Goal: Information Seeking & Learning: Learn about a topic

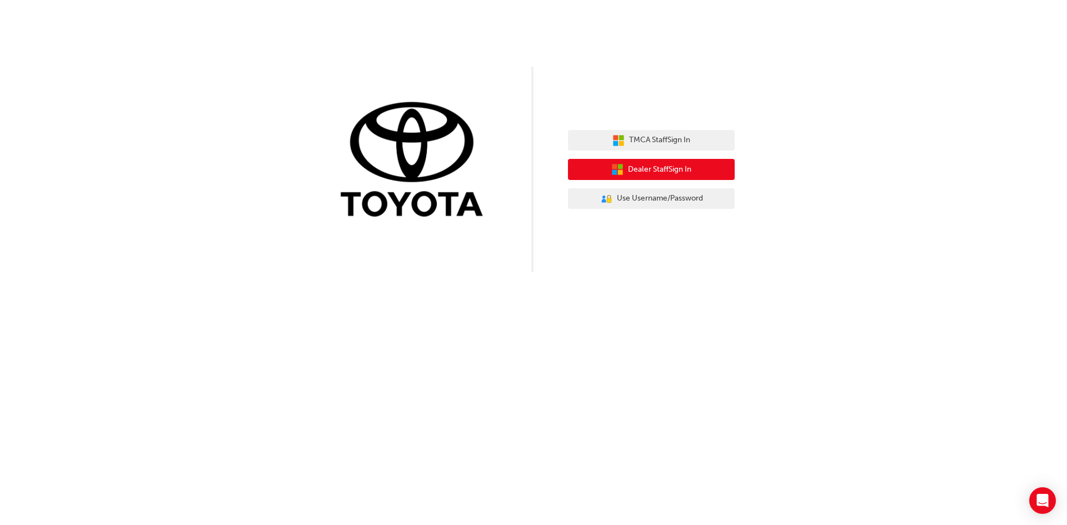
click at [646, 164] on span "Dealer Staff Sign In" at bounding box center [659, 169] width 63 height 13
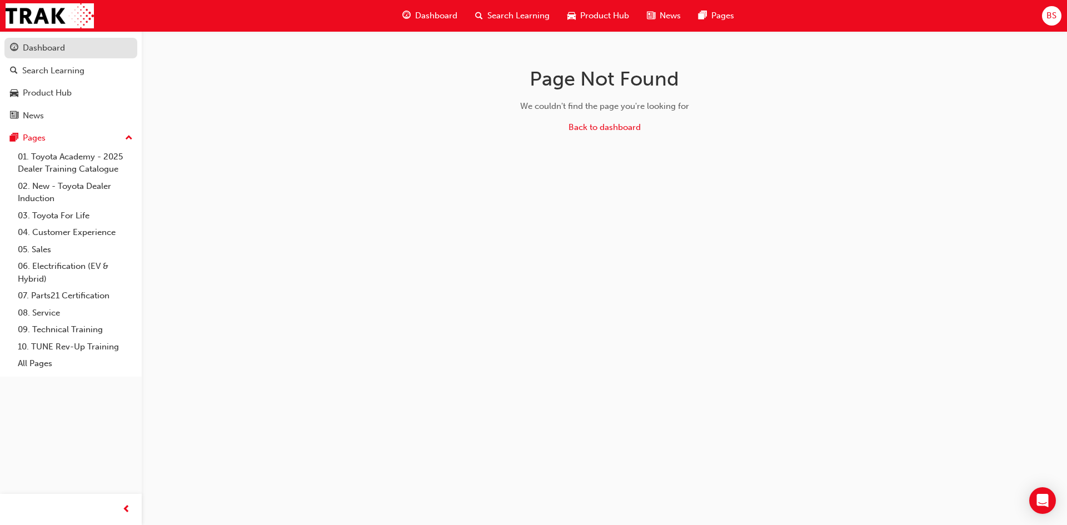
click at [45, 56] on link "Dashboard" at bounding box center [70, 48] width 133 height 21
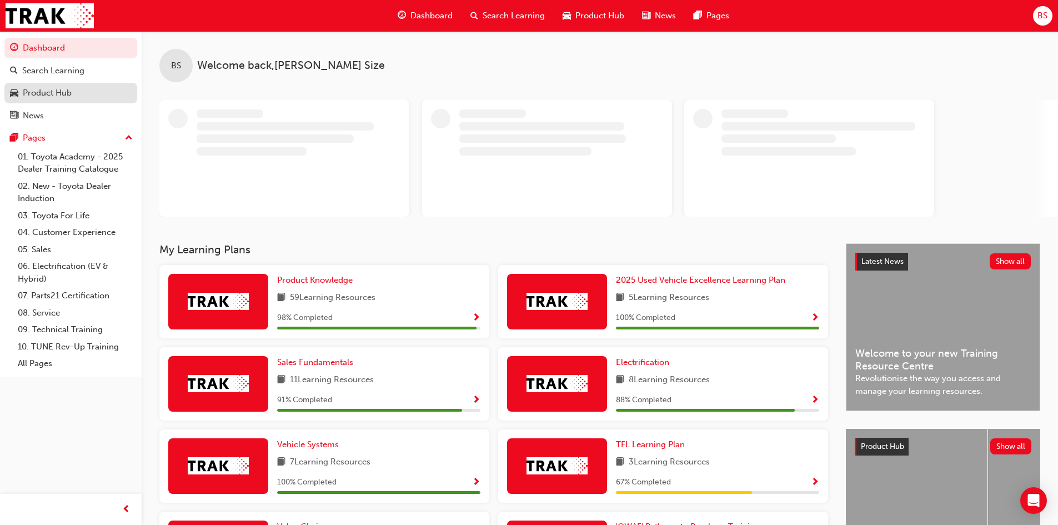
click at [61, 96] on div "Product Hub" at bounding box center [47, 93] width 49 height 13
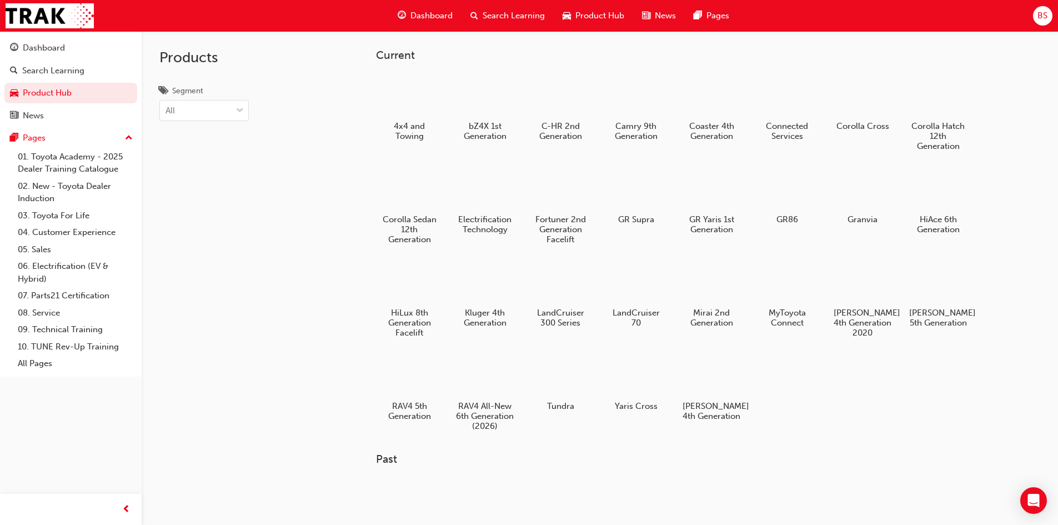
click at [437, 15] on span "Dashboard" at bounding box center [432, 15] width 42 height 13
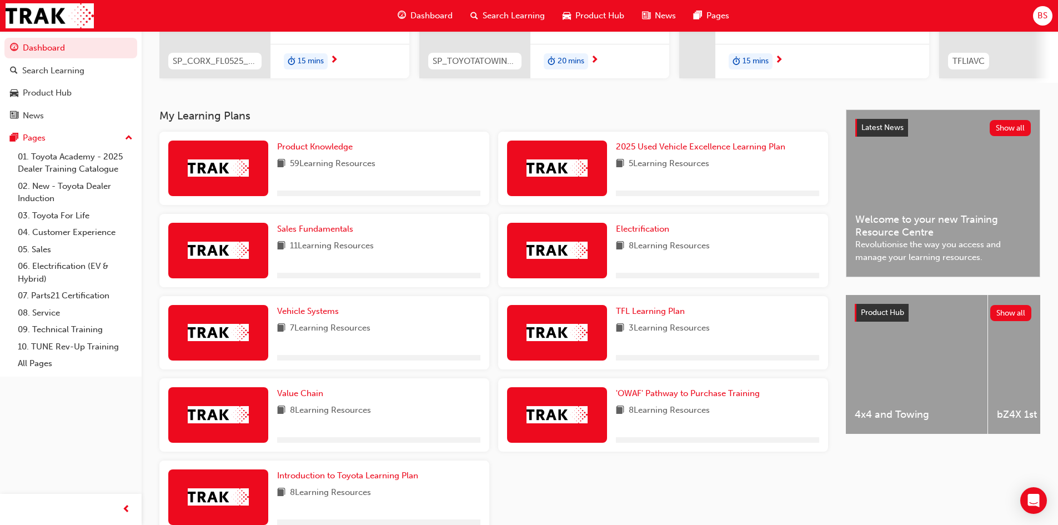
scroll to position [241, 0]
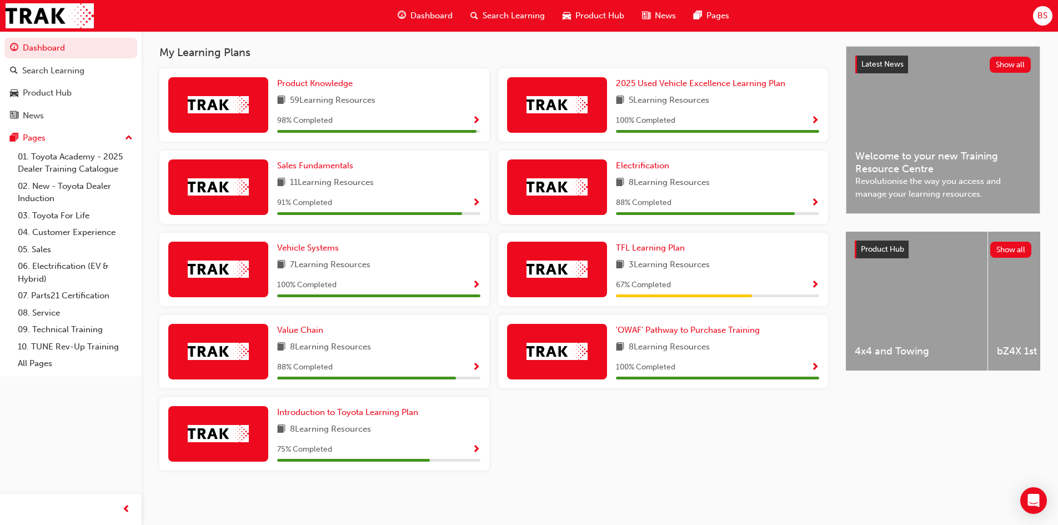
click at [814, 202] on span "Show Progress" at bounding box center [815, 203] width 8 height 10
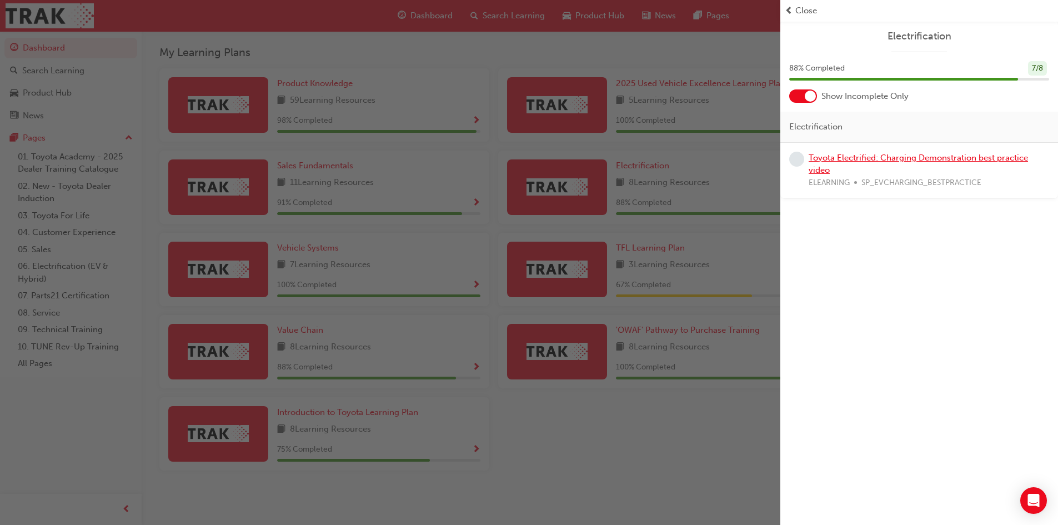
click at [859, 159] on link "Toyota Electrified: Charging Demonstration best practice video" at bounding box center [918, 164] width 219 height 23
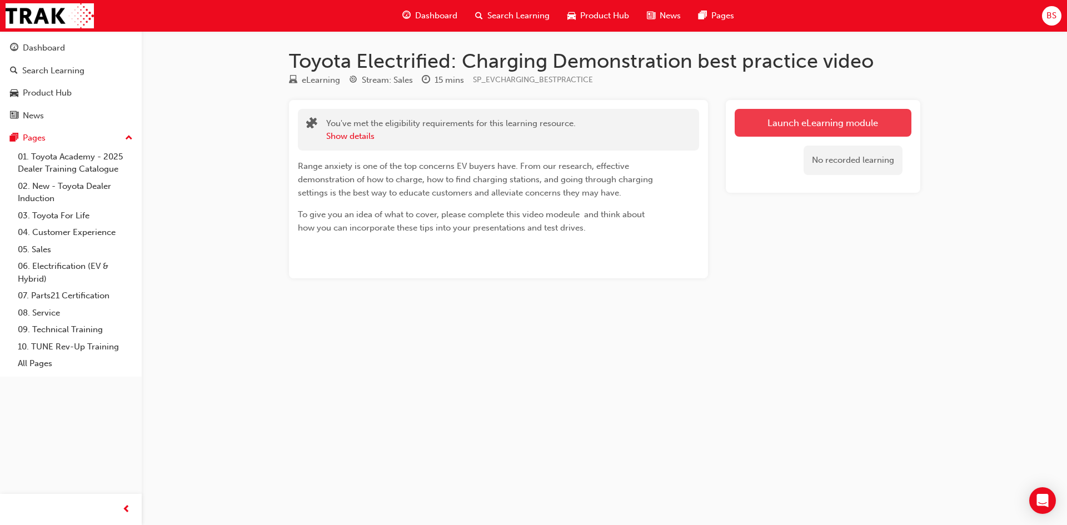
click at [836, 123] on link "Launch eLearning module" at bounding box center [822, 123] width 177 height 28
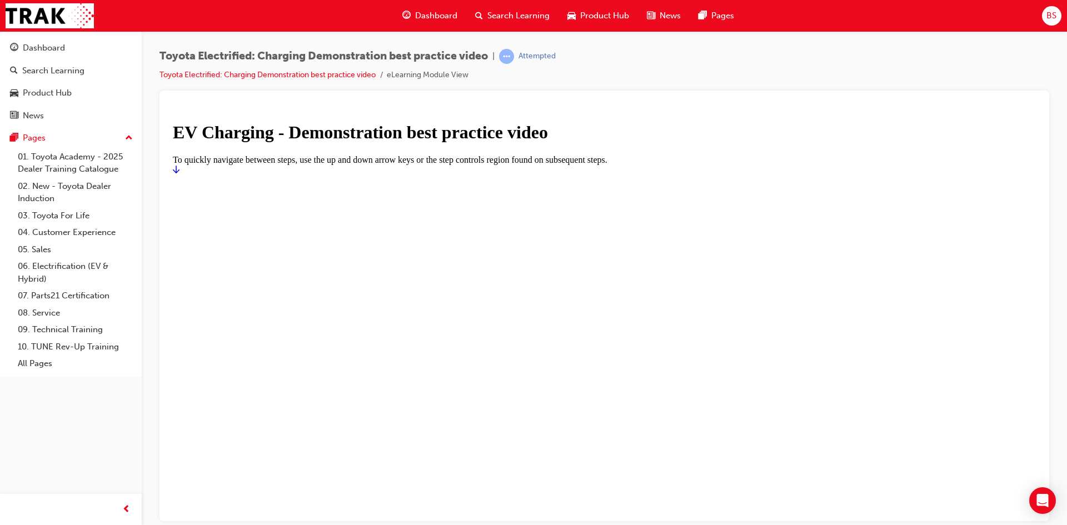
click at [179, 173] on icon "Start" at bounding box center [176, 168] width 7 height 9
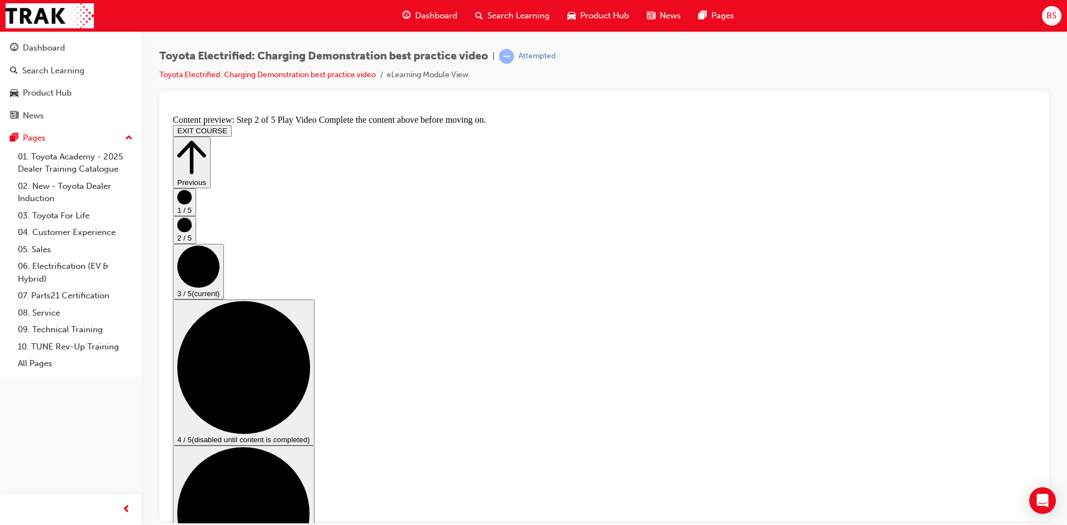
scroll to position [111, 0]
checkbox input "true"
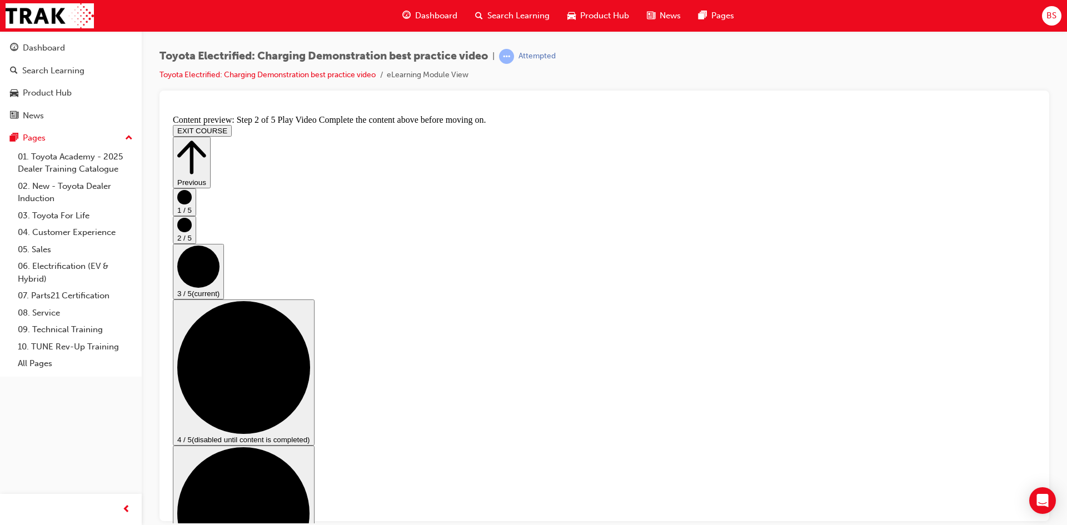
checkbox input "true"
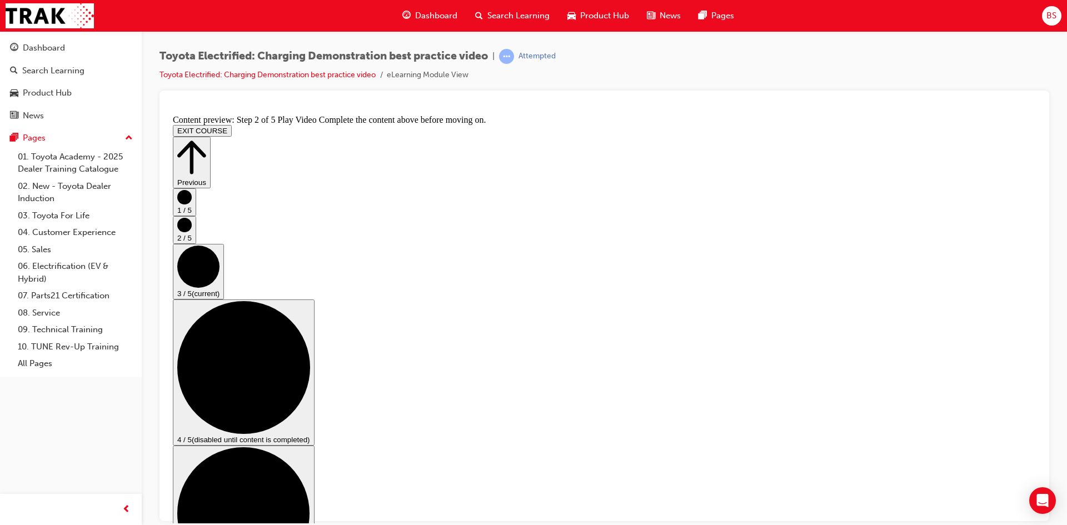
checkbox input "true"
checkbox input "false"
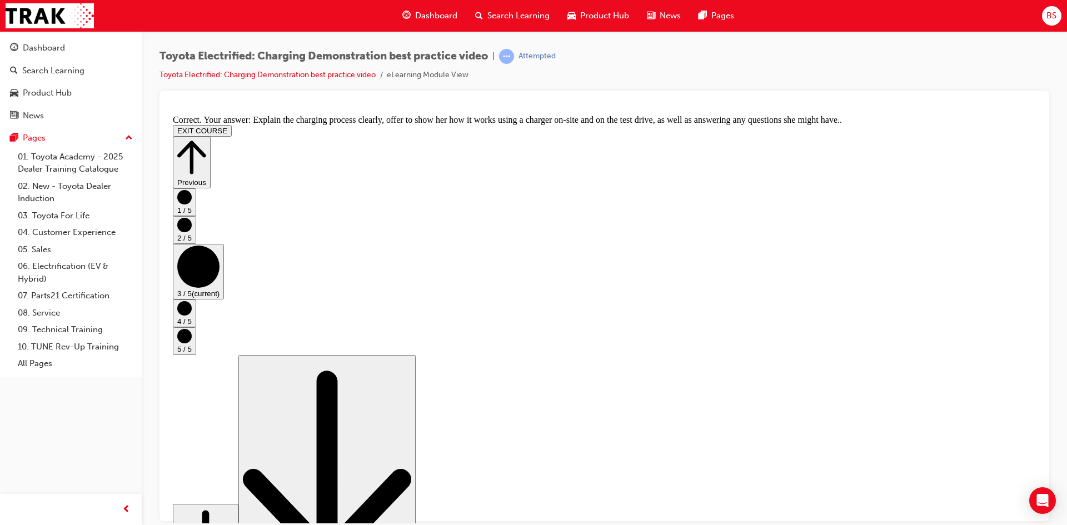
scroll to position [80, 0]
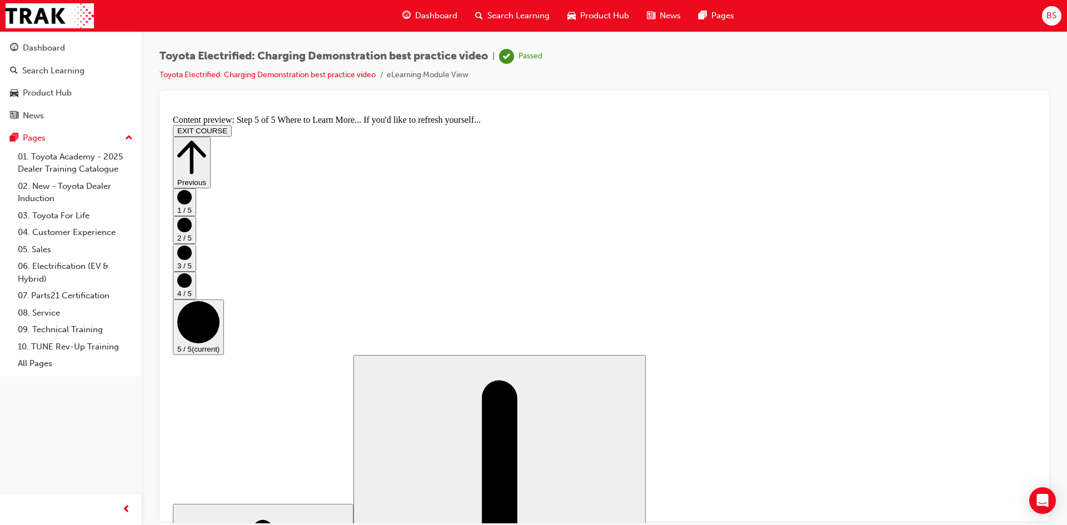
scroll to position [98, 0]
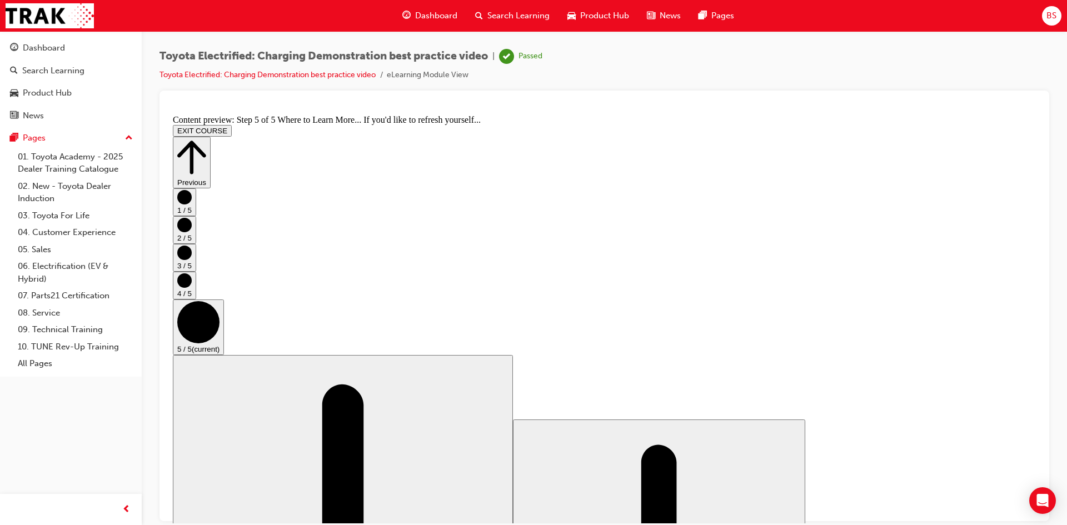
click at [206, 138] on icon "Step controls" at bounding box center [191, 157] width 29 height 38
click at [211, 136] on button "Previous" at bounding box center [192, 162] width 38 height 52
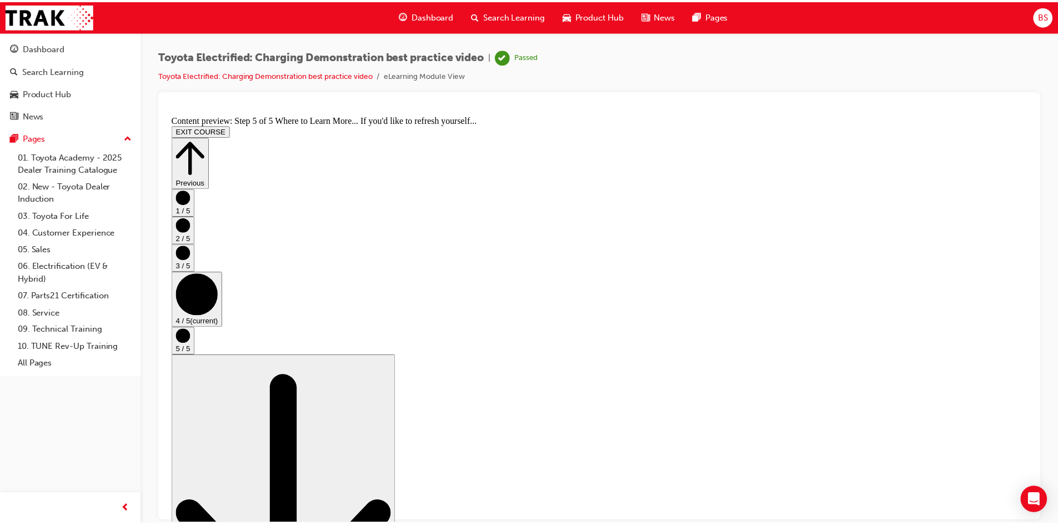
scroll to position [0, 0]
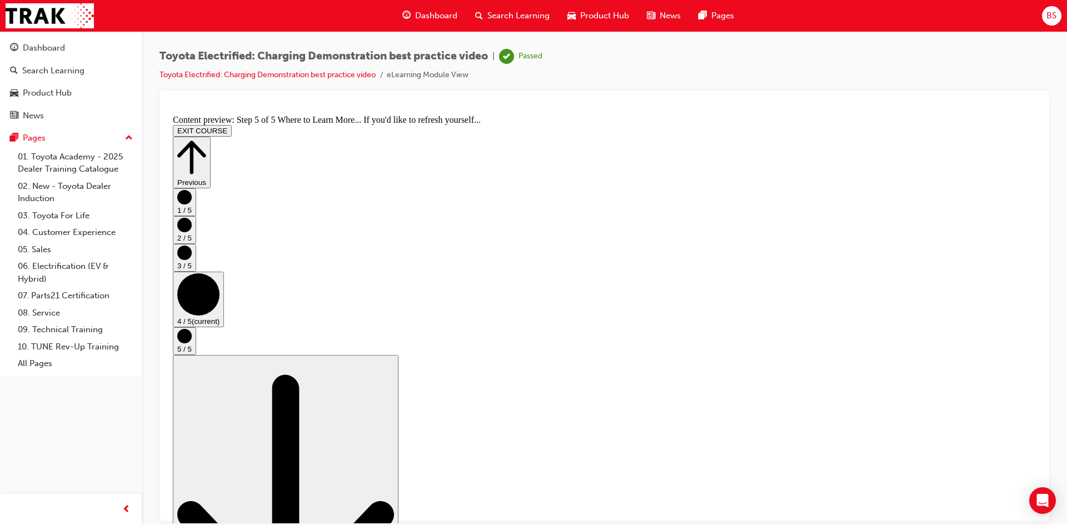
click at [211, 136] on button "Previous" at bounding box center [192, 162] width 38 height 52
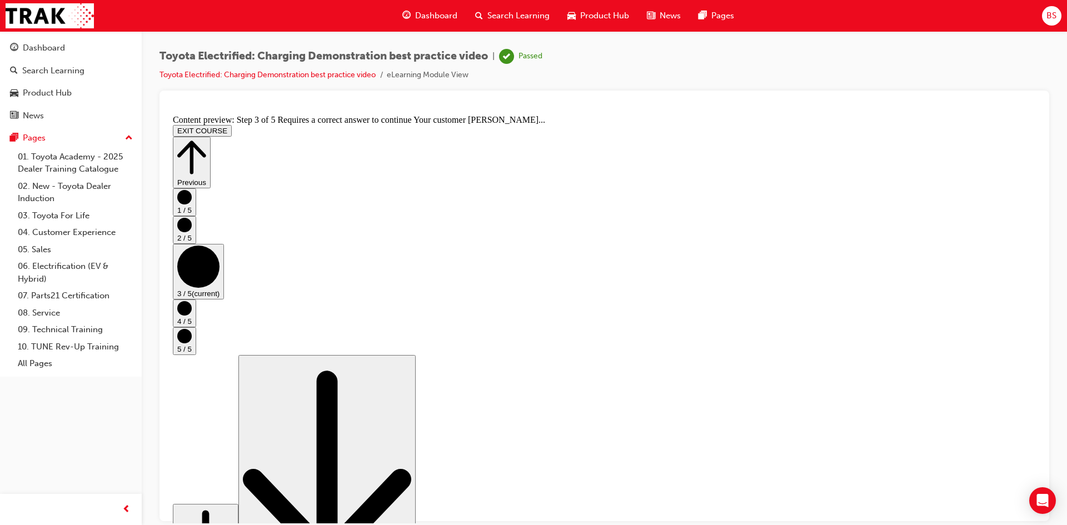
click at [445, 18] on span "Dashboard" at bounding box center [436, 15] width 42 height 13
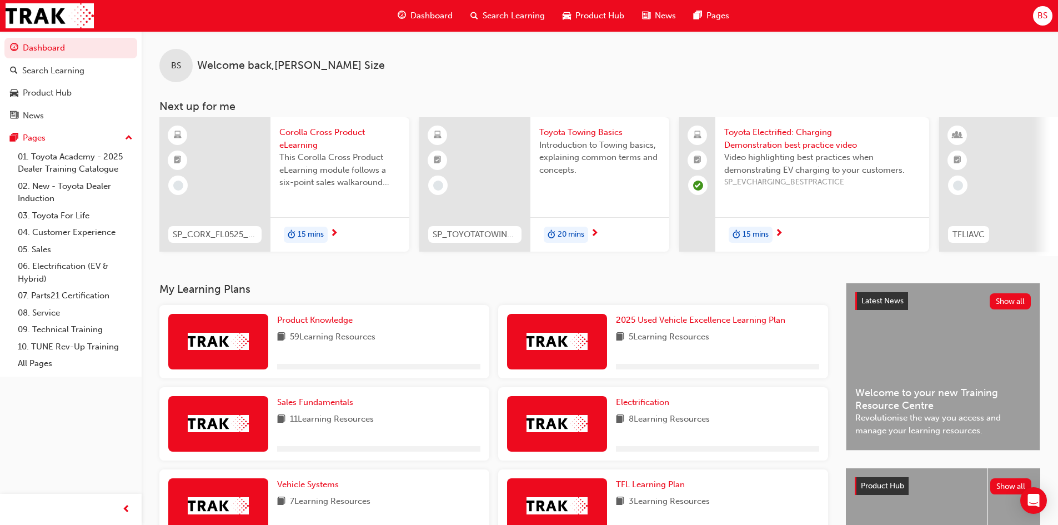
click at [441, 16] on span "Dashboard" at bounding box center [432, 15] width 42 height 13
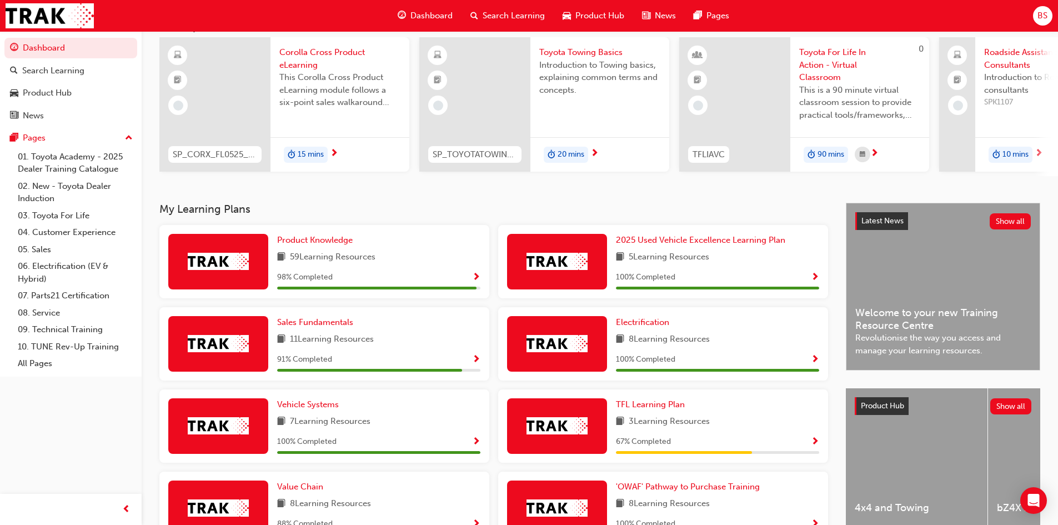
scroll to position [167, 0]
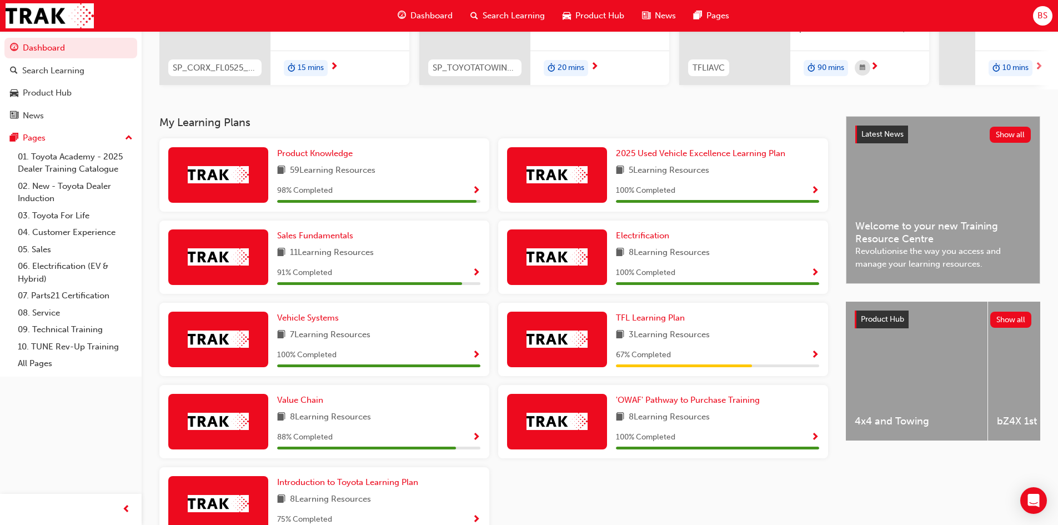
click at [474, 195] on span "Show Progress" at bounding box center [476, 191] width 8 height 10
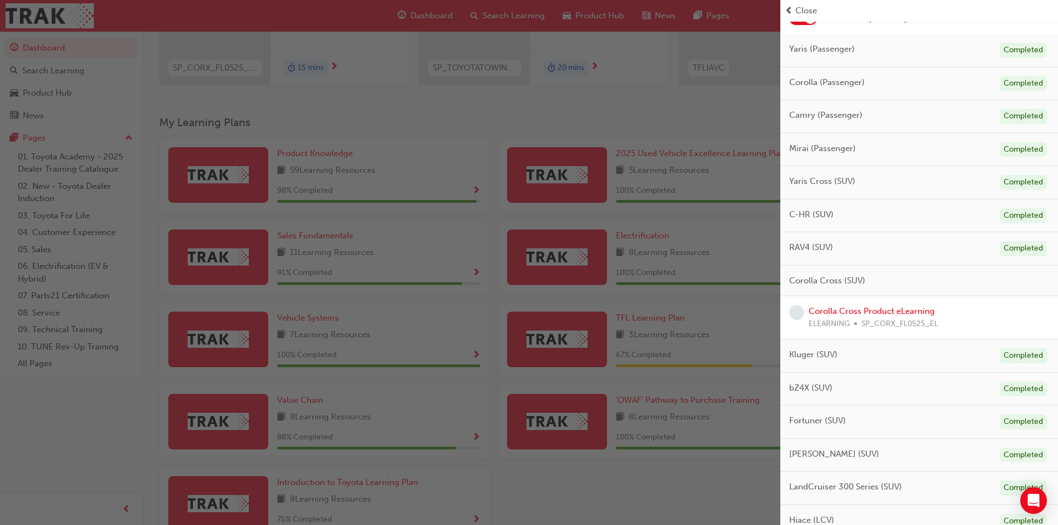
scroll to position [55, 0]
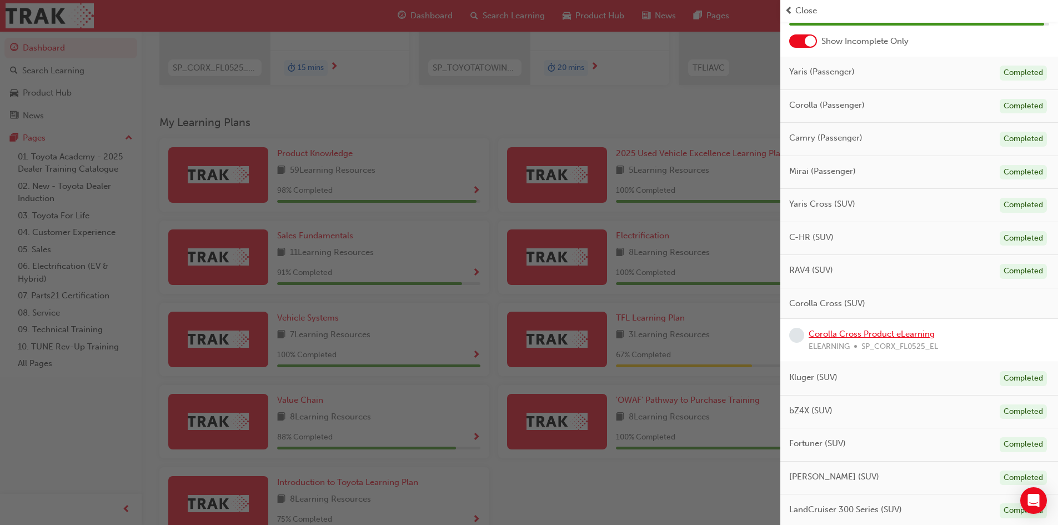
click at [876, 331] on link "Corolla Cross Product eLearning" at bounding box center [872, 334] width 126 height 10
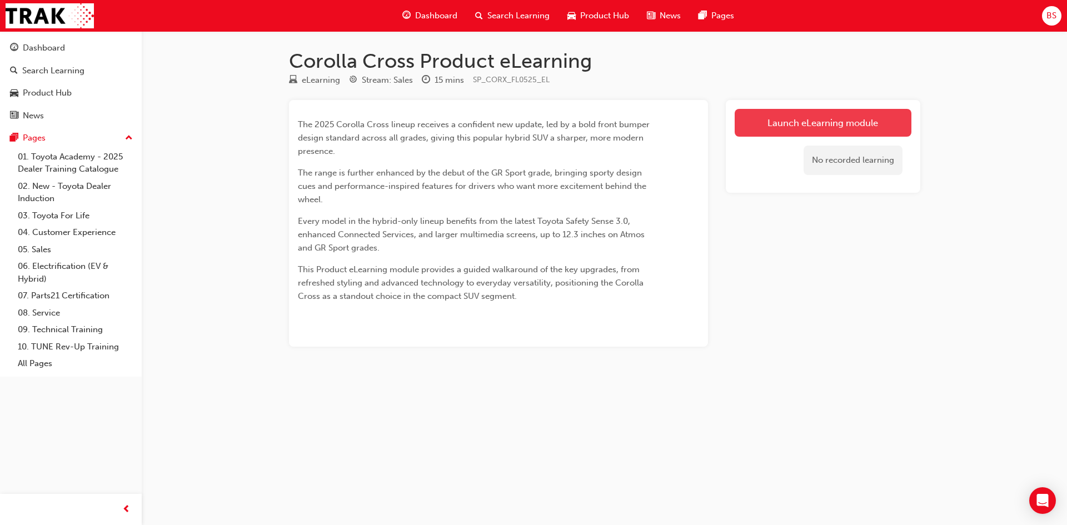
click at [832, 128] on link "Launch eLearning module" at bounding box center [822, 123] width 177 height 28
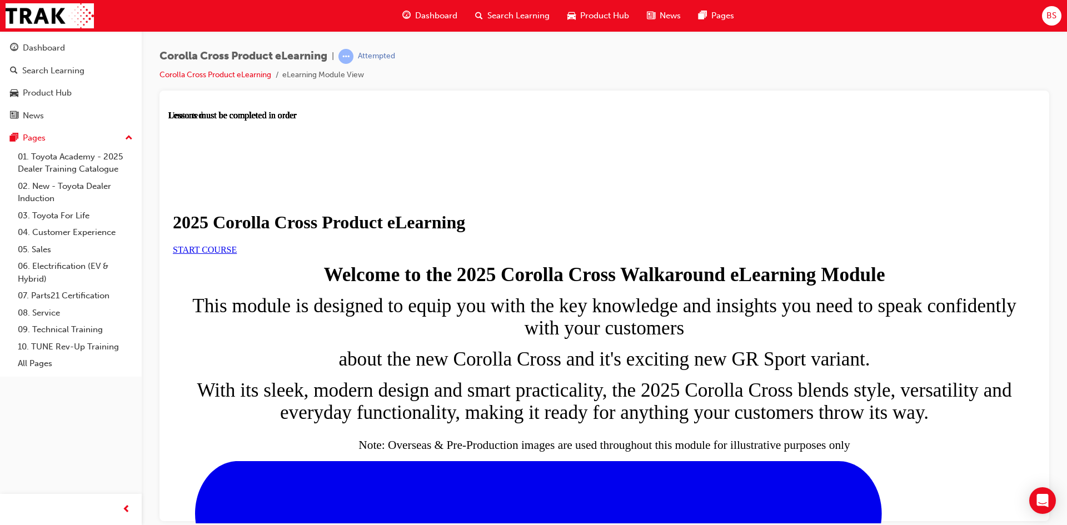
click at [237, 254] on span "START COURSE" at bounding box center [205, 248] width 64 height 9
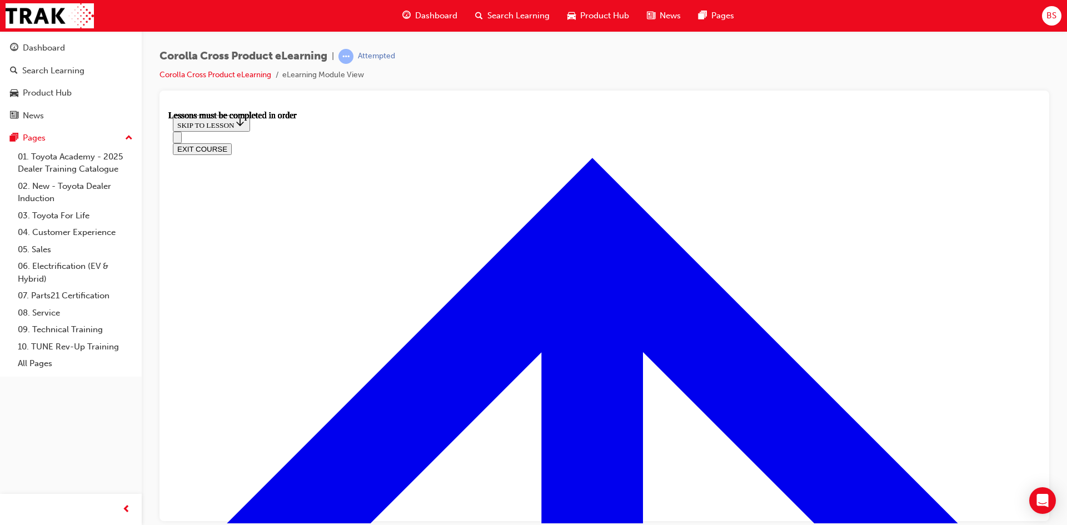
scroll to position [618, 0]
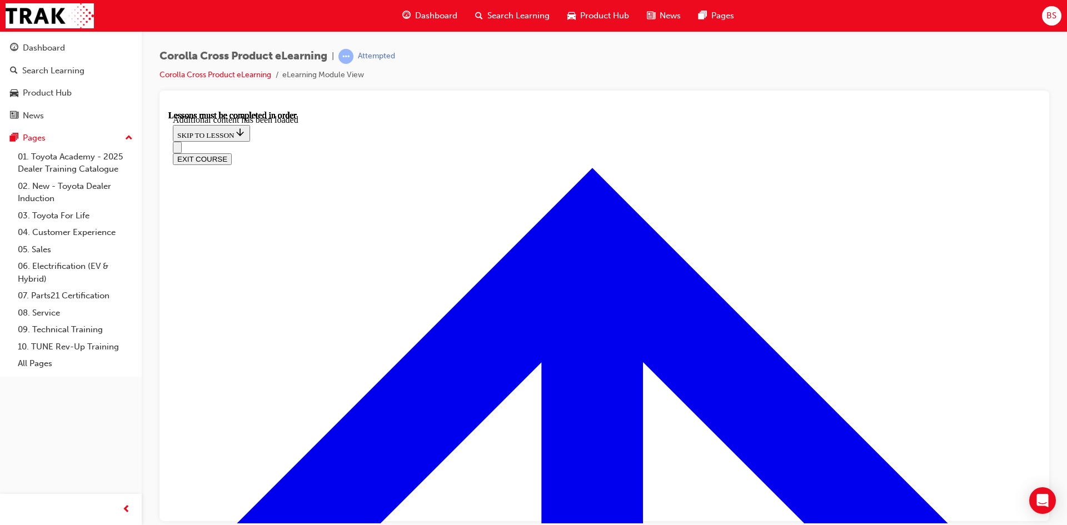
scroll to position [1850, 0]
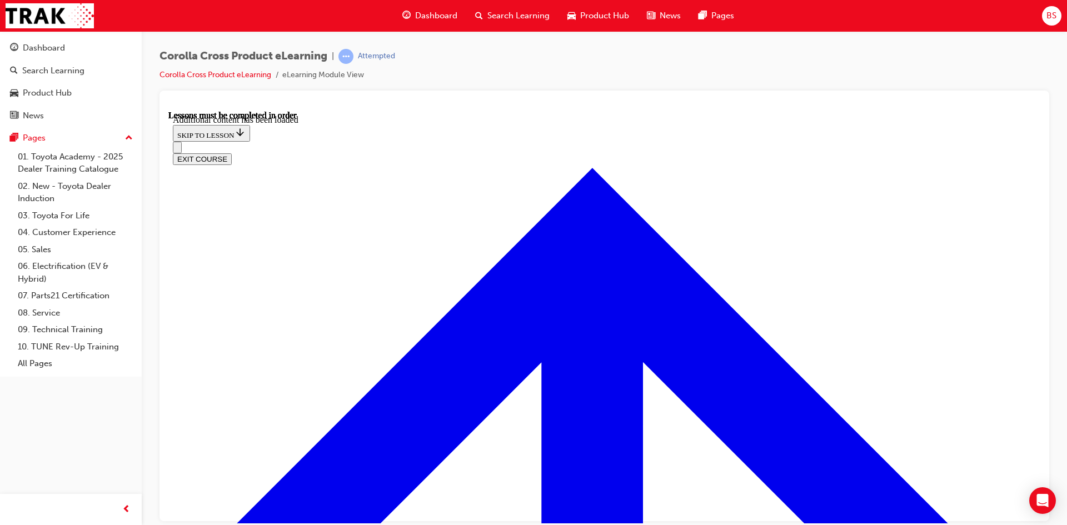
radio input "true"
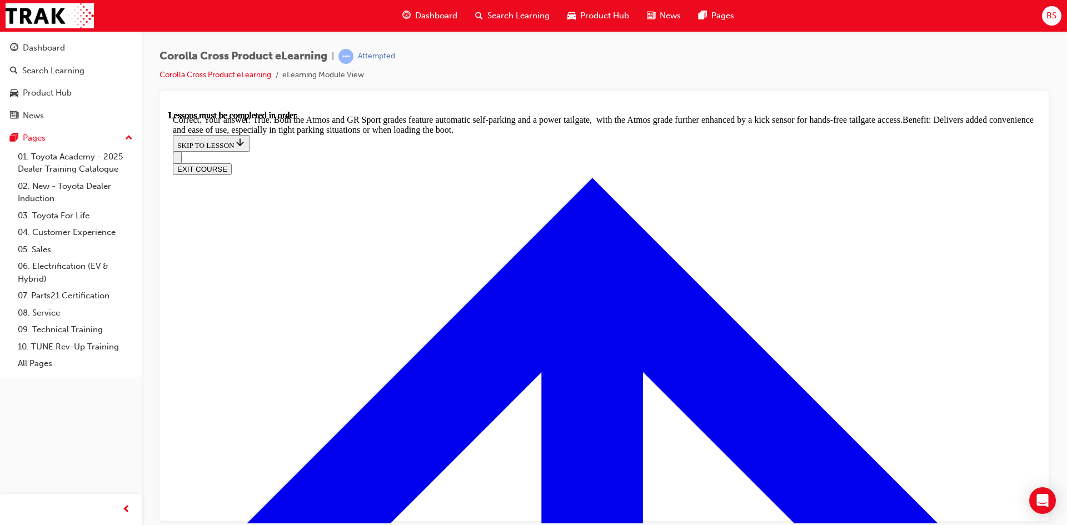
scroll to position [2361, 0]
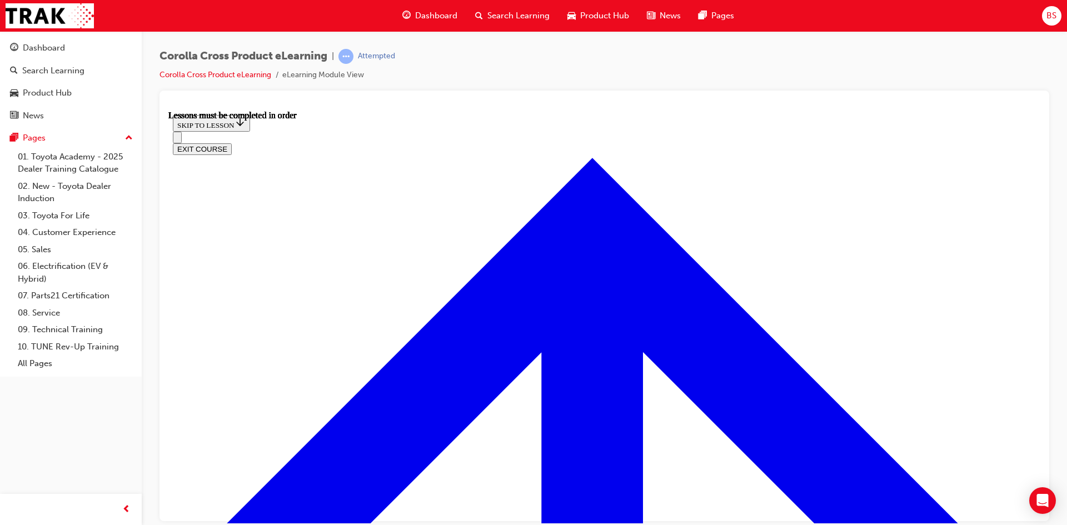
scroll to position [928, 0]
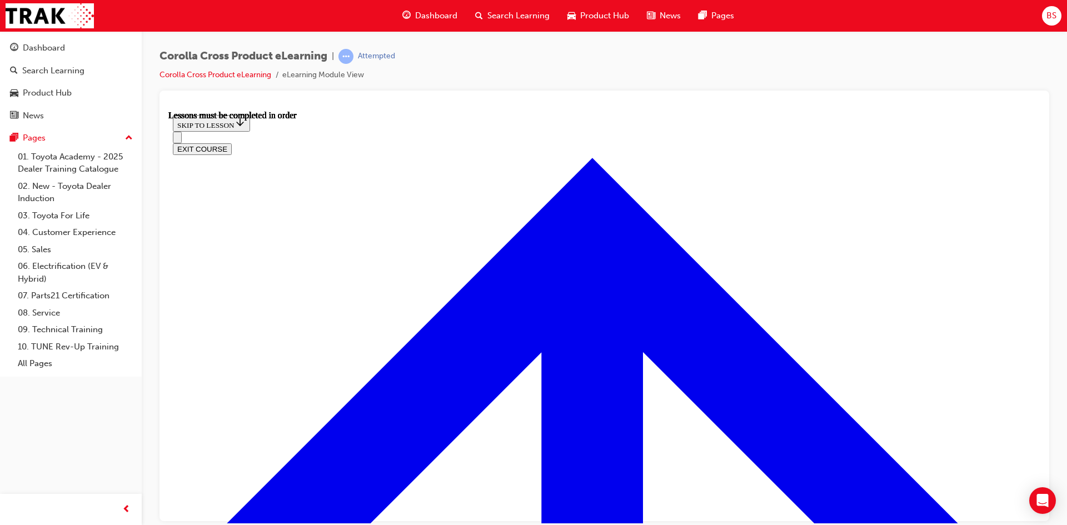
scroll to position [278, 0]
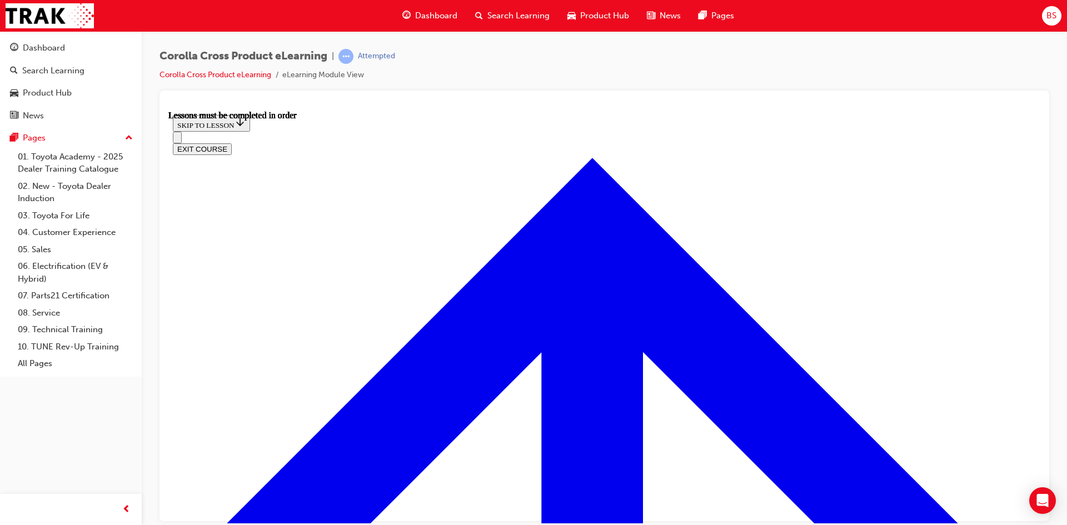
scroll to position [222, 0]
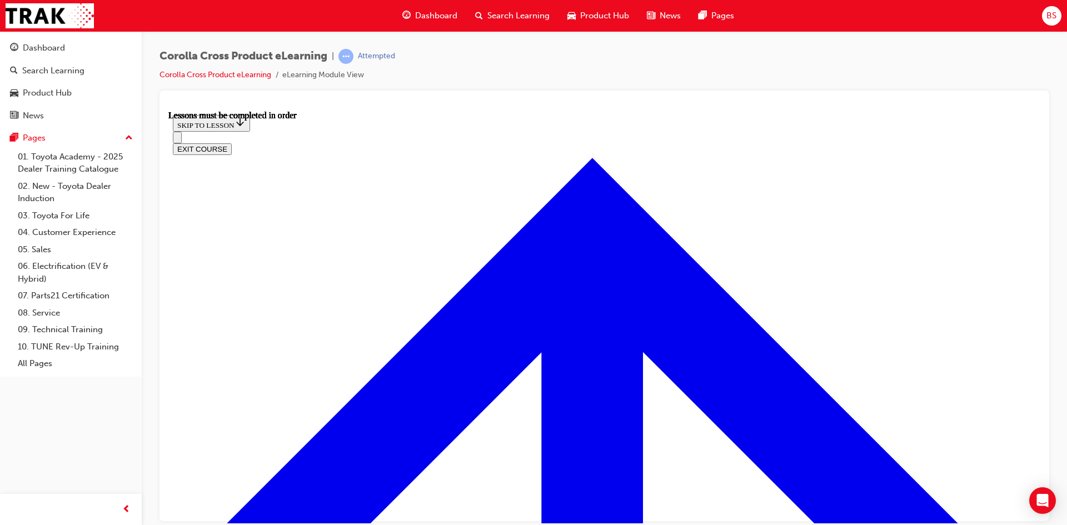
scroll to position [1191, 0]
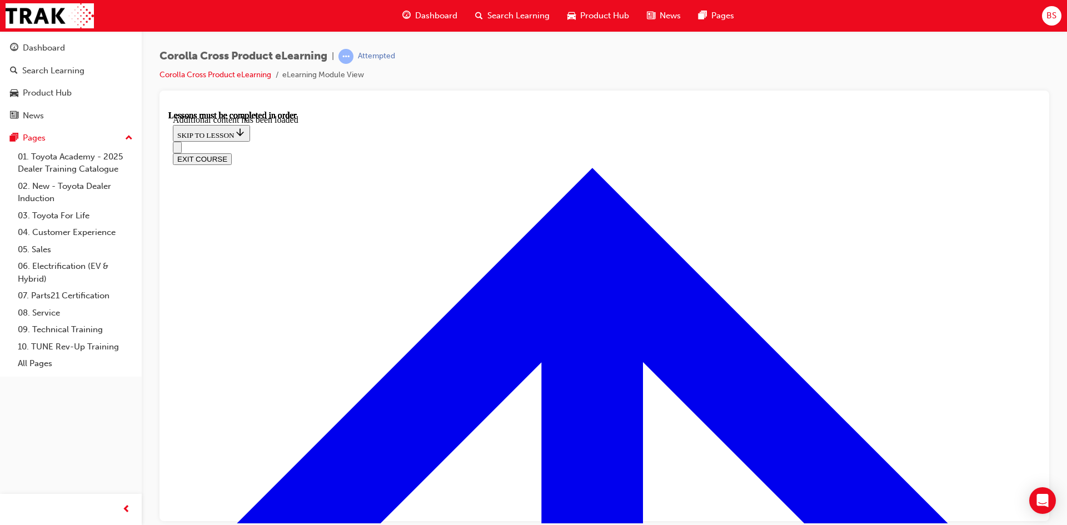
scroll to position [1540, 0]
radio input "true"
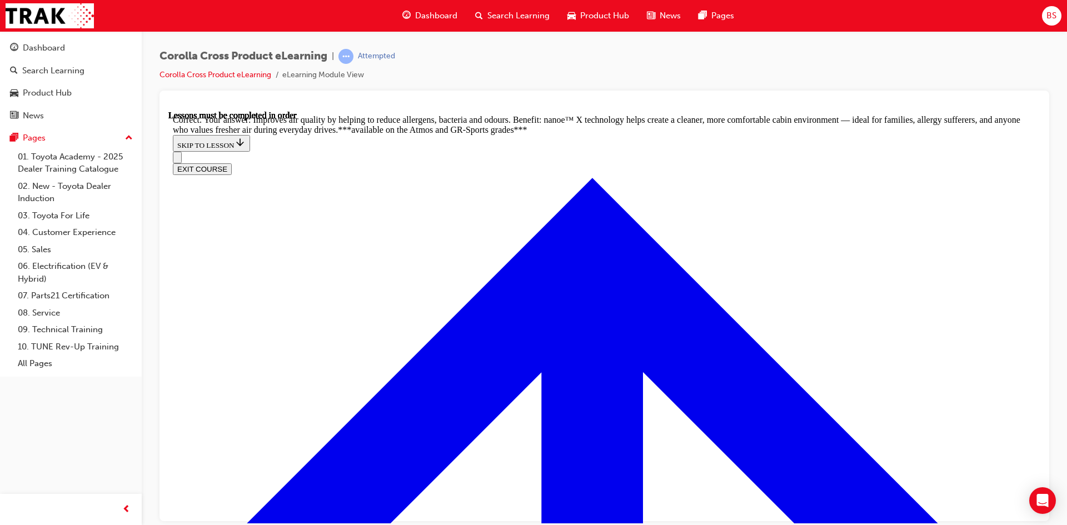
scroll to position [2179, 0]
radio input "true"
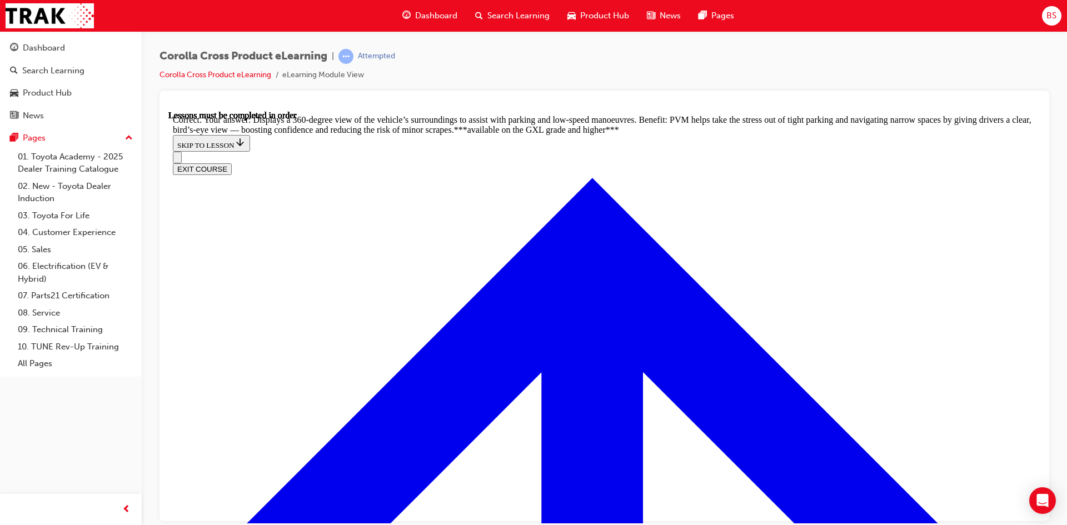
scroll to position [2479, 0]
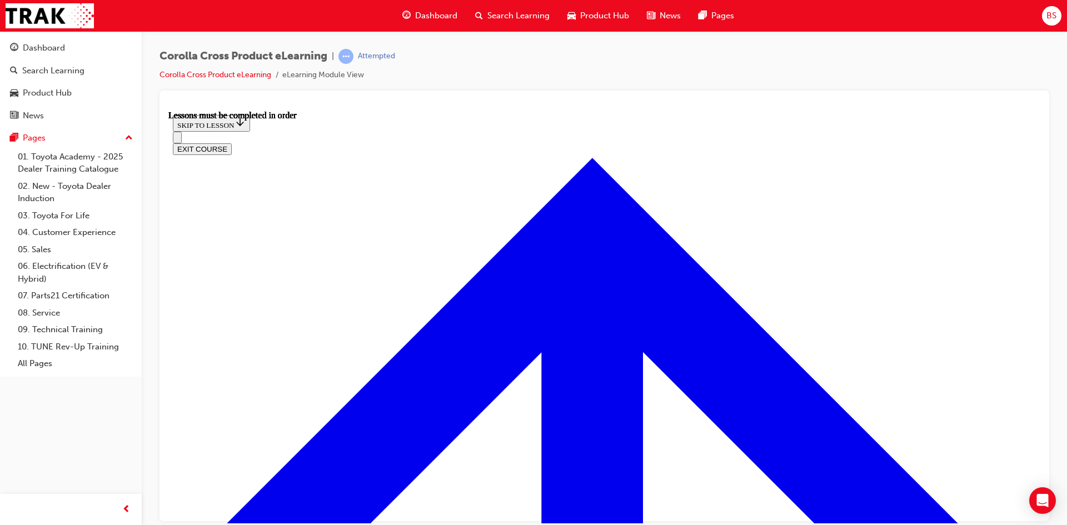
scroll to position [928, 0]
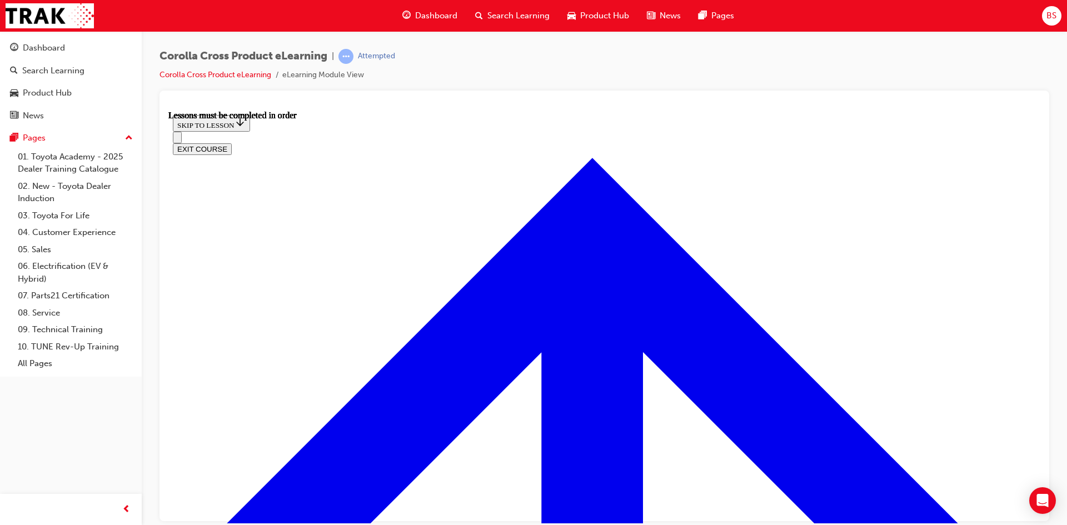
scroll to position [316, 0]
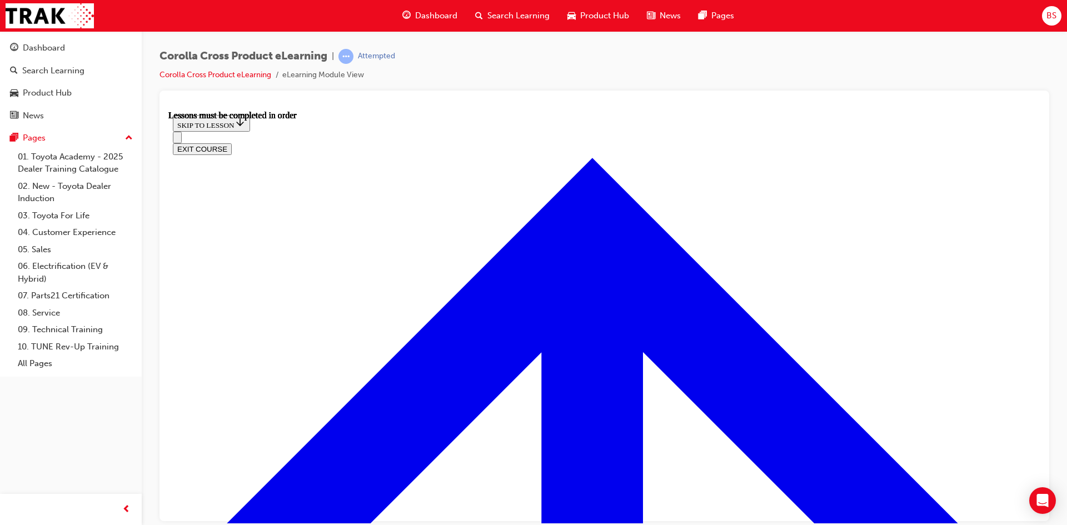
drag, startPoint x: 539, startPoint y: 309, endPoint x: 569, endPoint y: 295, distance: 33.8
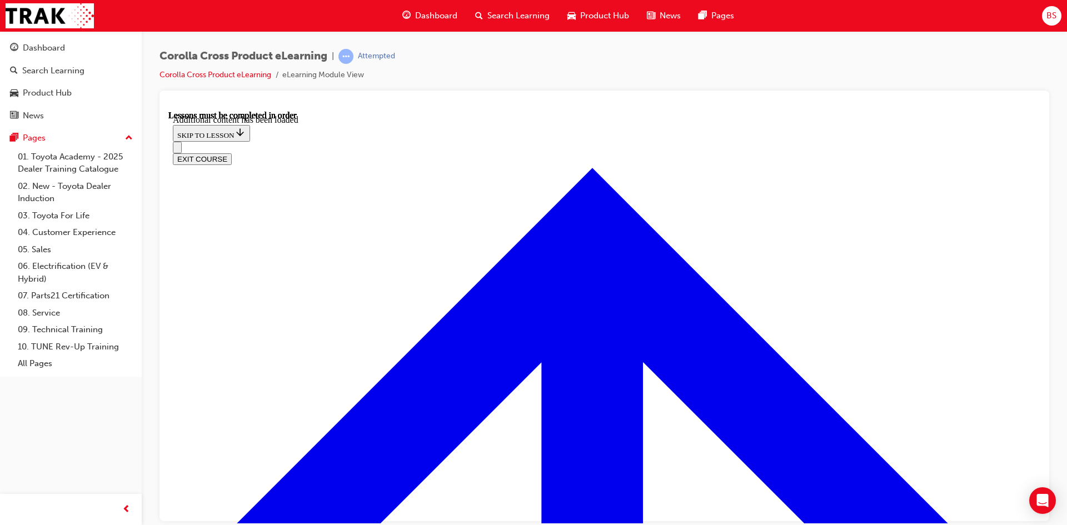
scroll to position [1731, 0]
radio input "true"
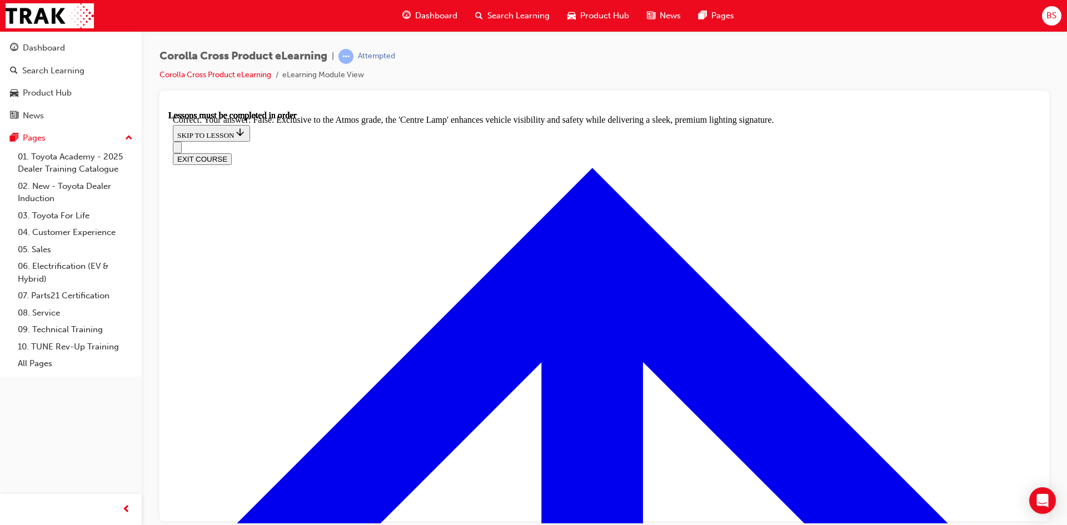
scroll to position [1953, 0]
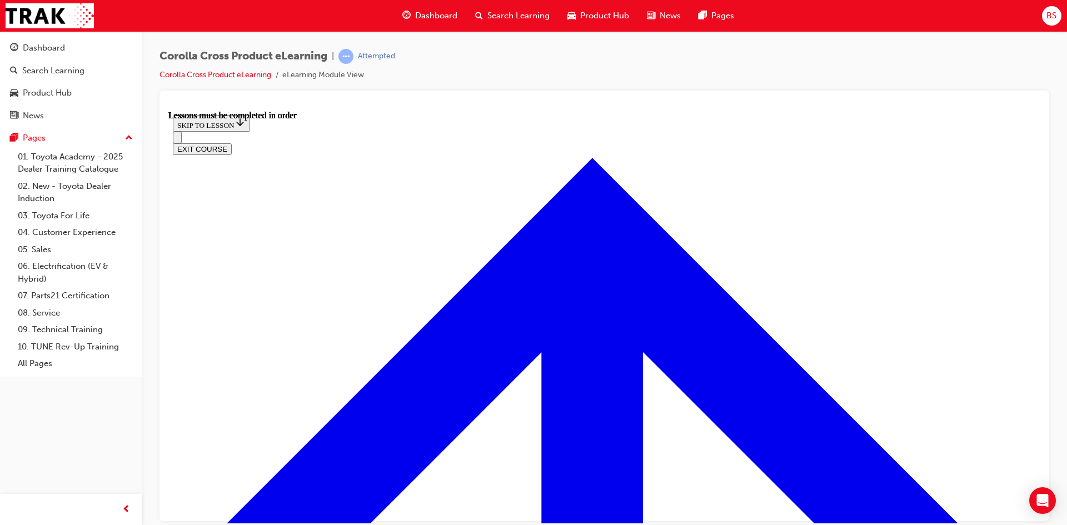
scroll to position [983, 0]
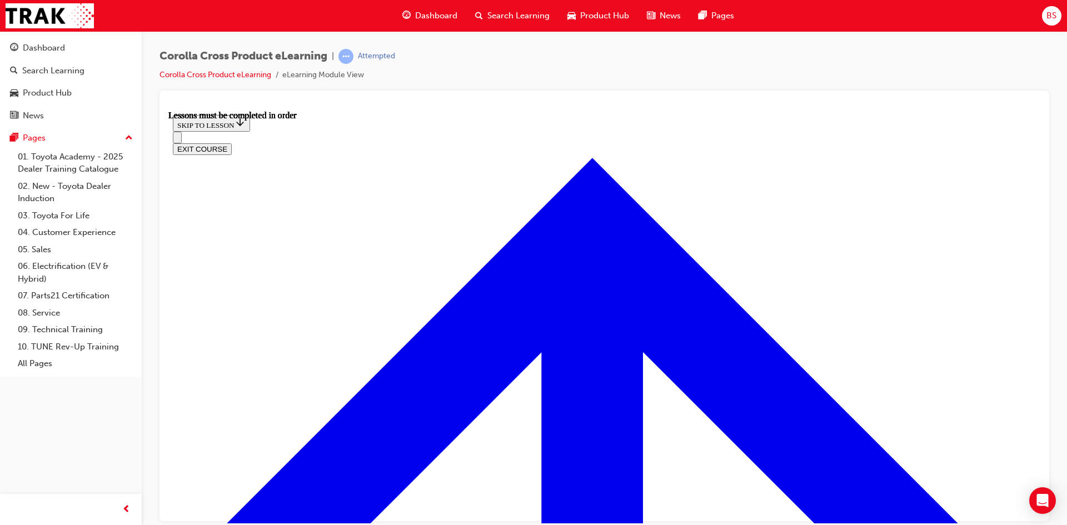
scroll to position [843, 0]
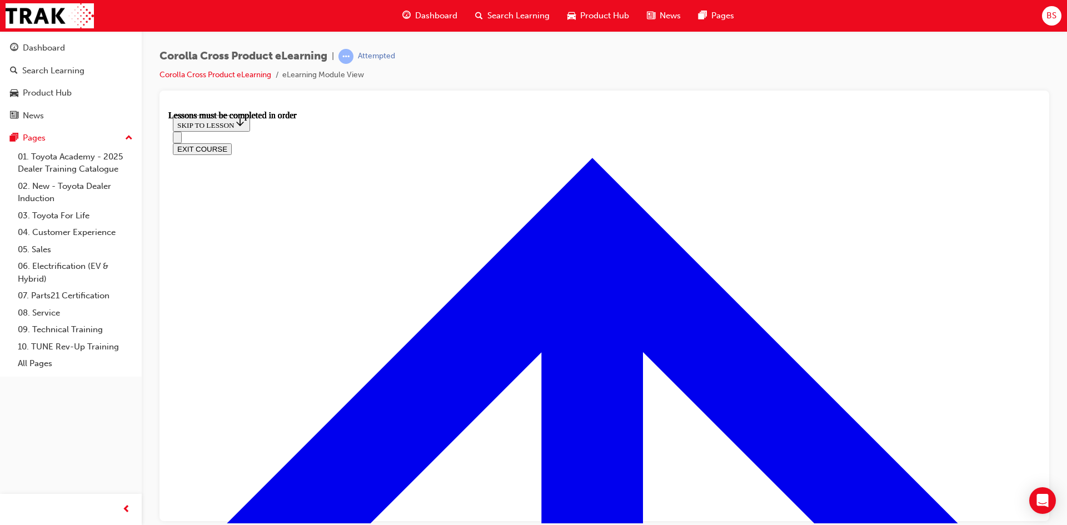
scroll to position [792, 0]
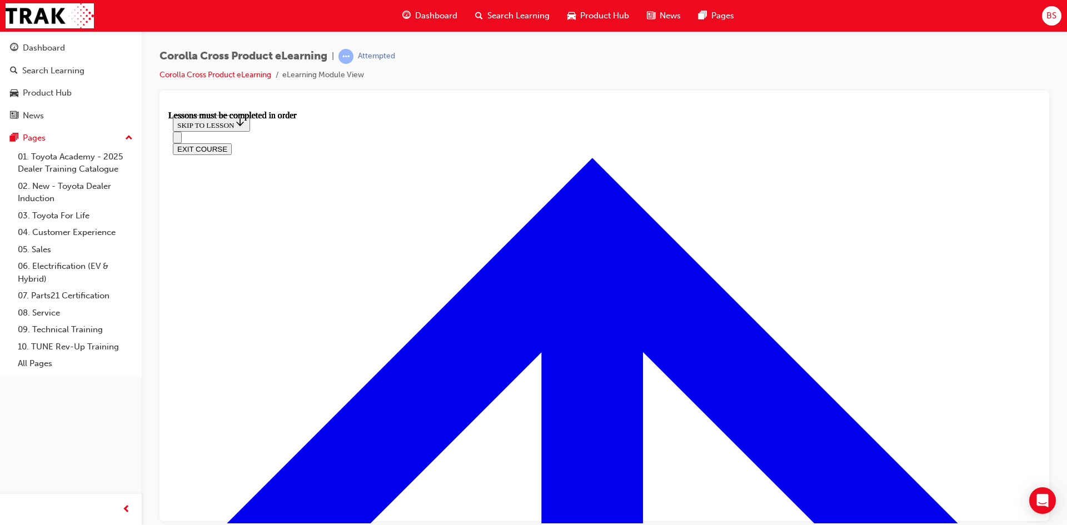
scroll to position [897, 0]
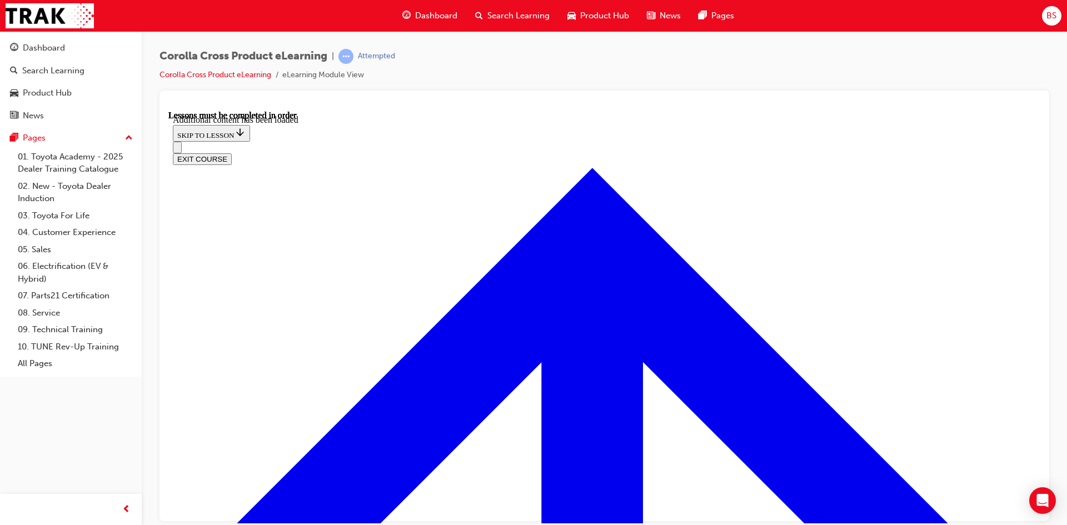
scroll to position [1358, 0]
radio input "true"
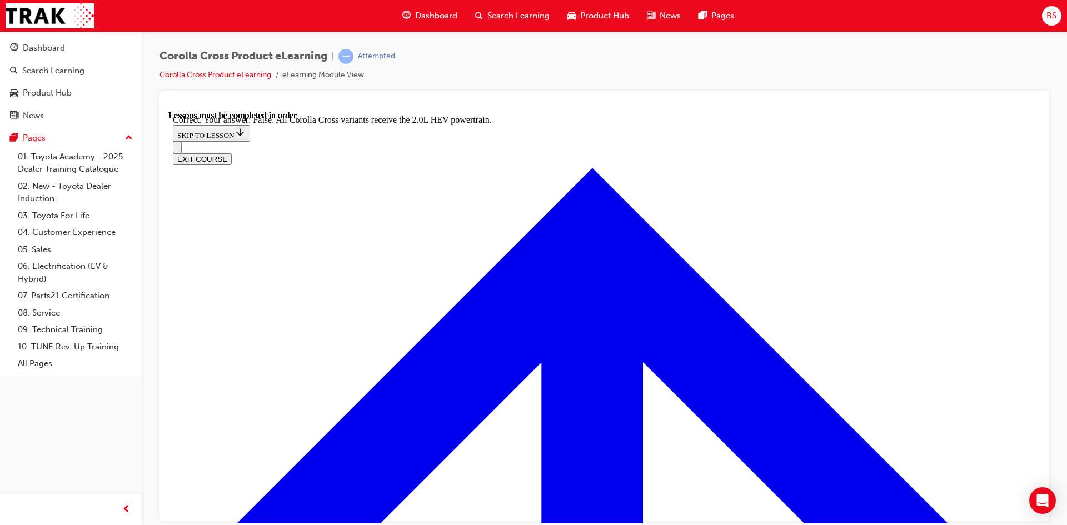
scroll to position [1539, 0]
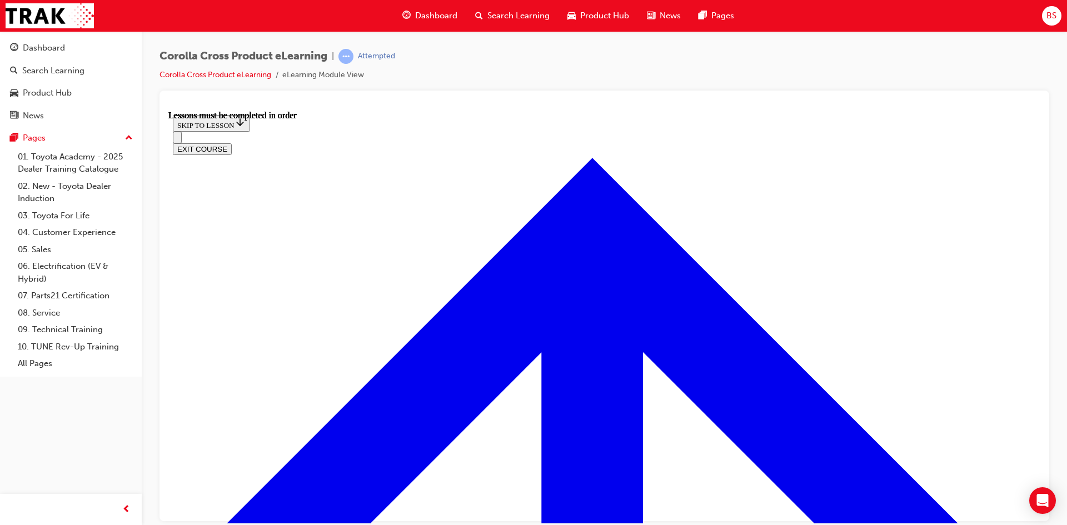
scroll to position [872, 0]
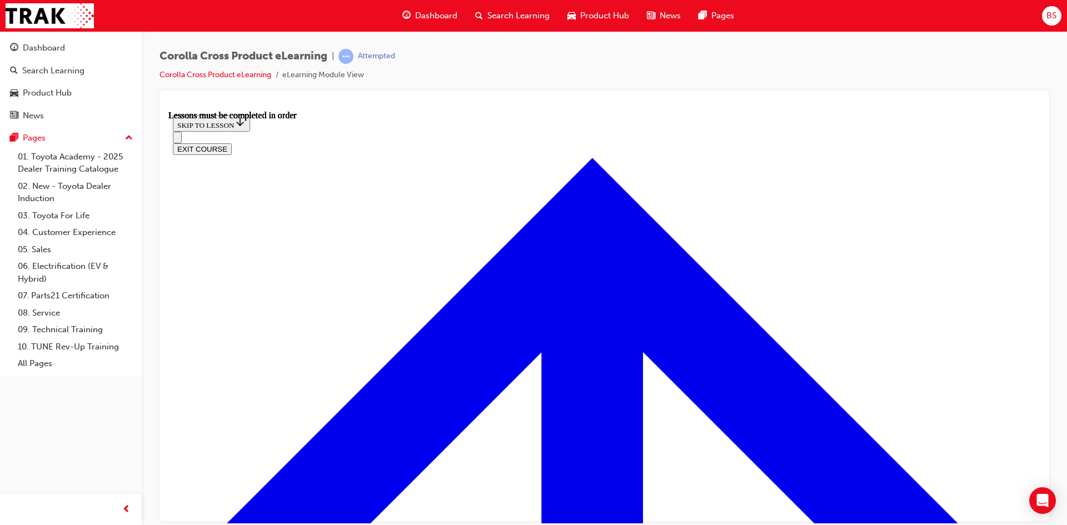
scroll to position [872, 0]
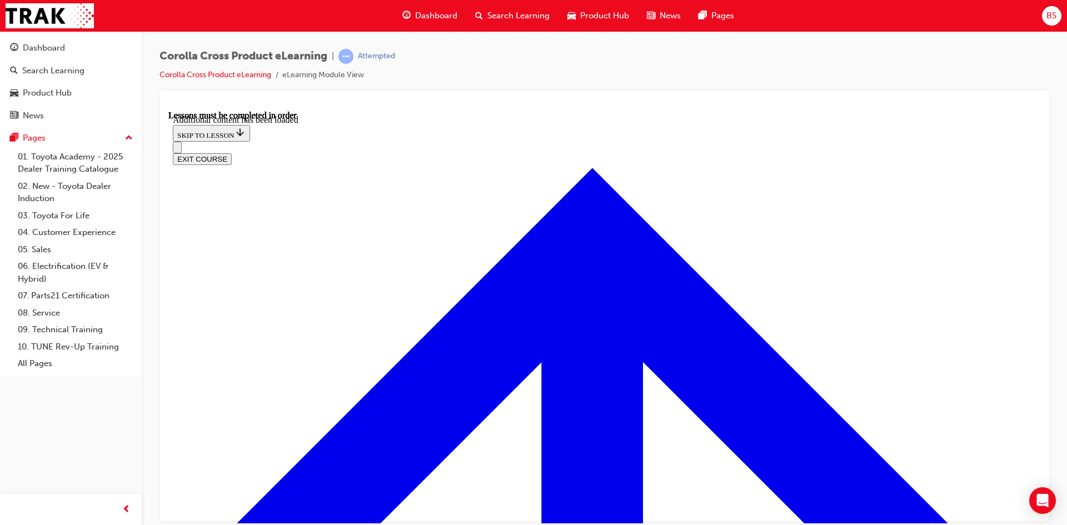
scroll to position [1387, 0]
radio input "true"
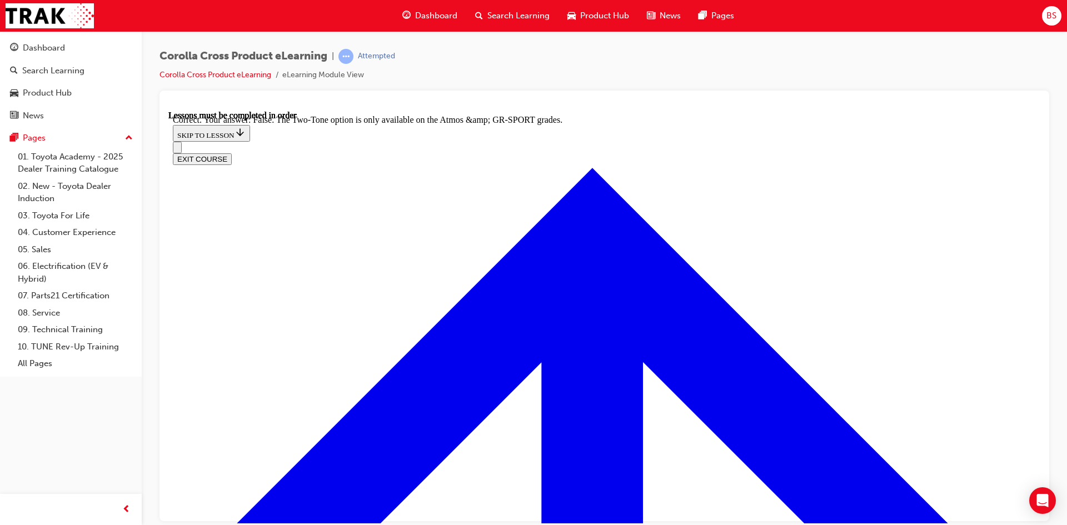
scroll to position [1568, 0]
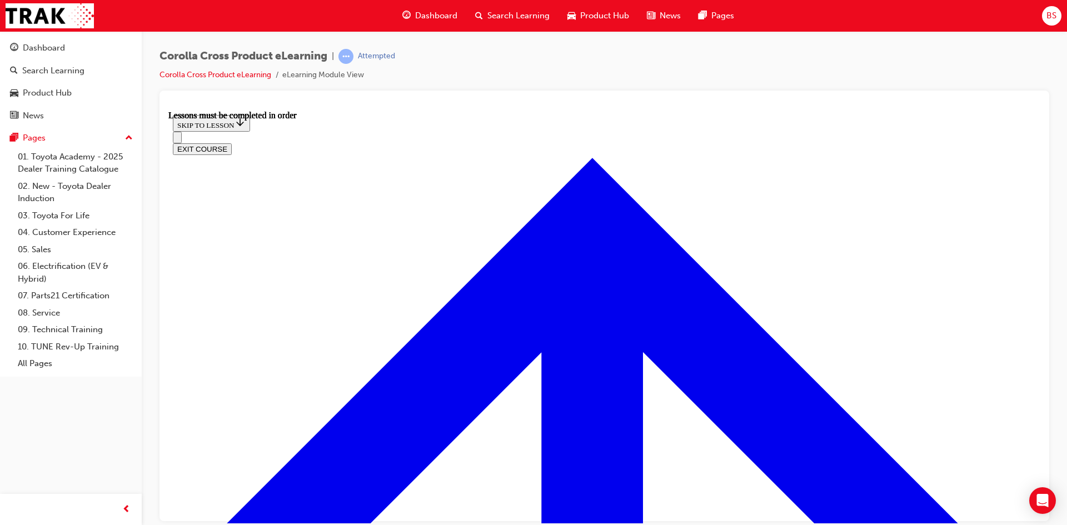
scroll to position [928, 0]
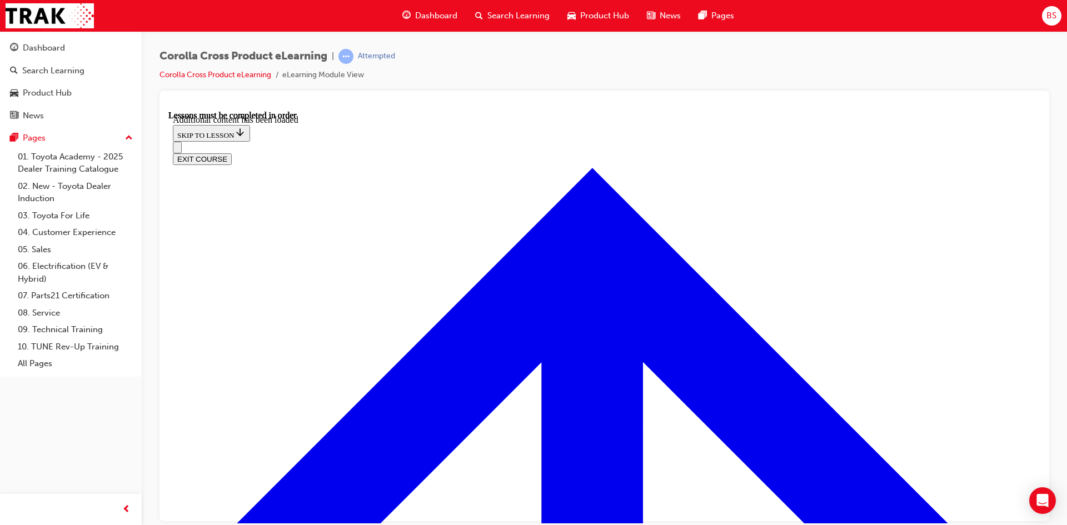
scroll to position [1774, 0]
drag, startPoint x: 443, startPoint y: 385, endPoint x: 472, endPoint y: 401, distance: 32.8
radio input "true"
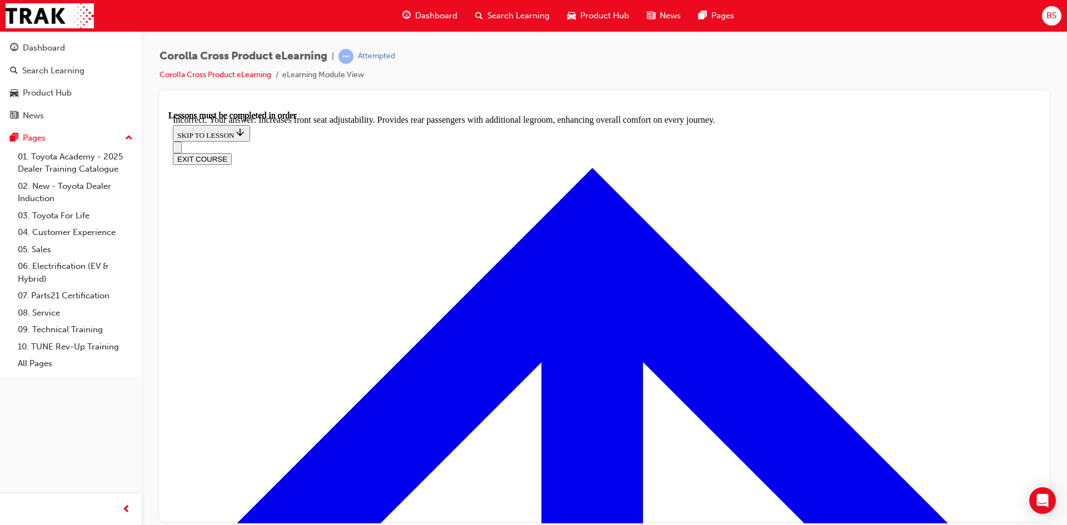
scroll to position [1985, 0]
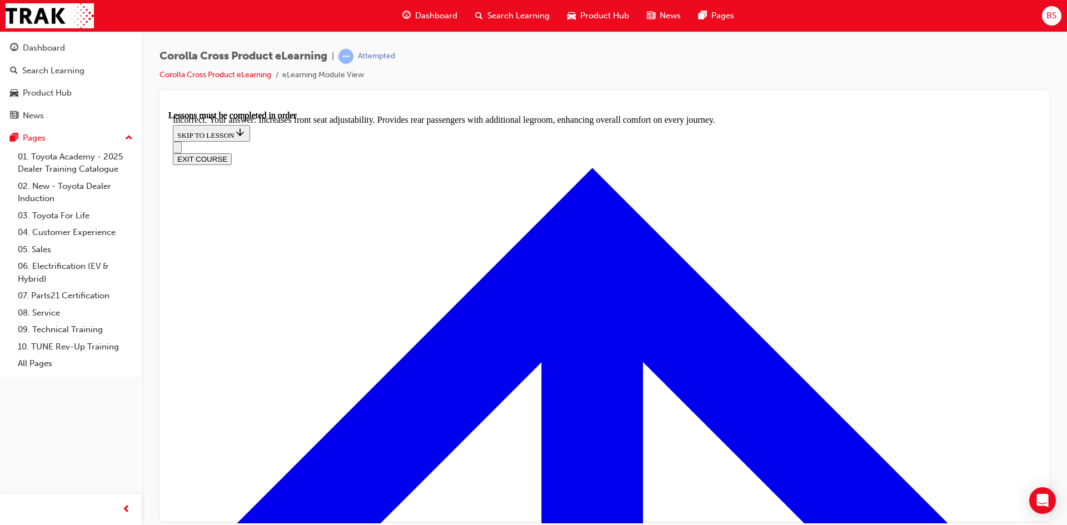
radio input "true"
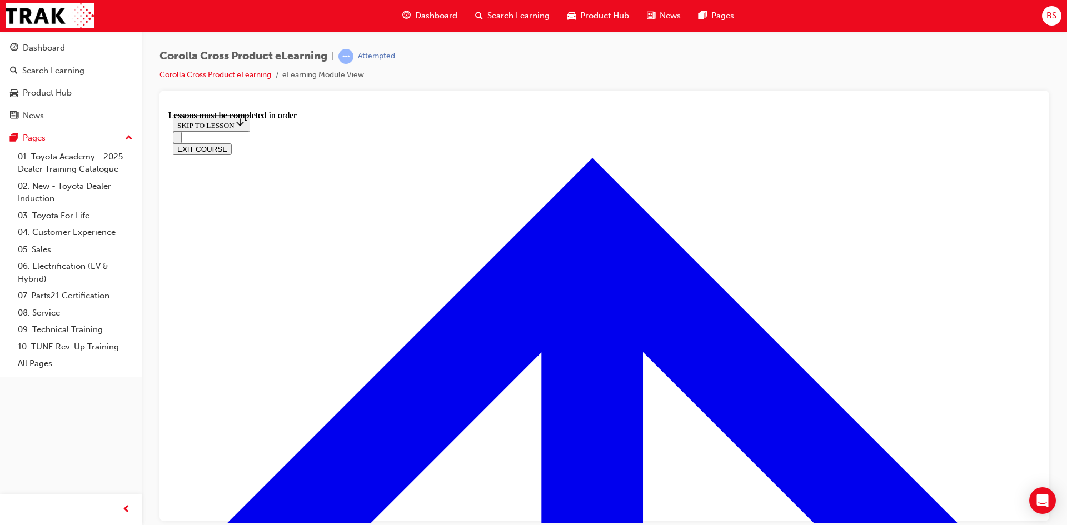
scroll to position [928, 0]
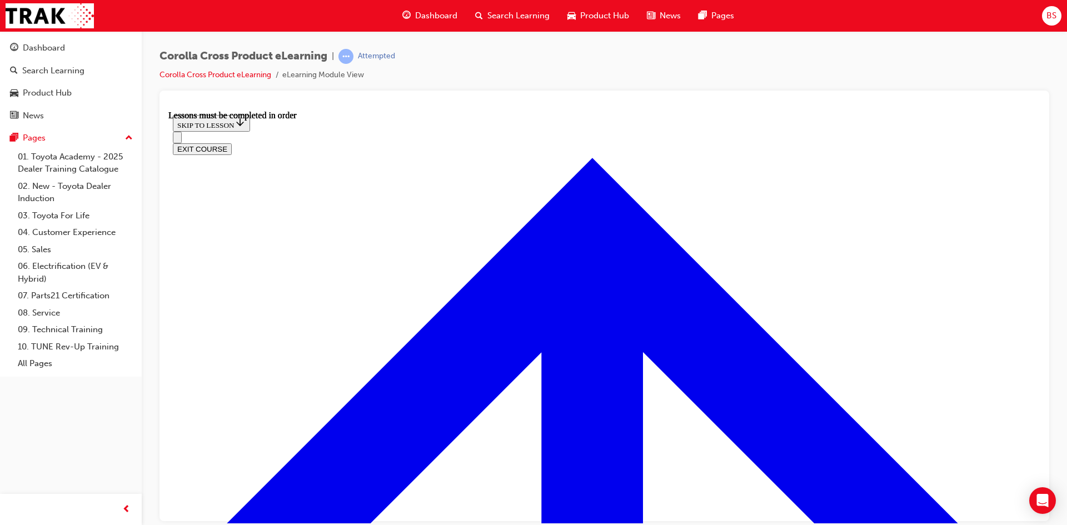
scroll to position [169, 0]
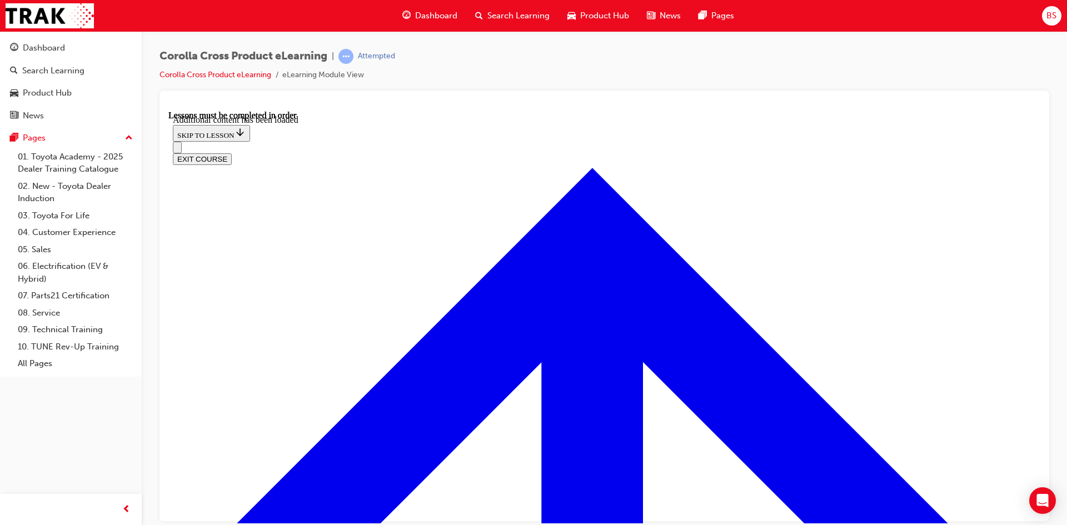
scroll to position [1600, 0]
radio input "true"
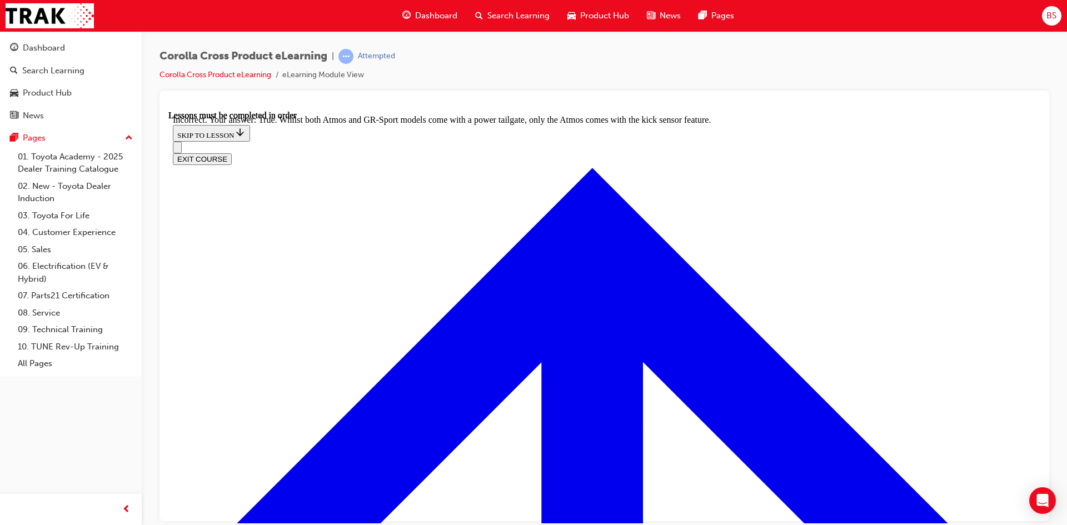
scroll to position [1762, 0]
drag, startPoint x: 443, startPoint y: 317, endPoint x: 462, endPoint y: 329, distance: 22.5
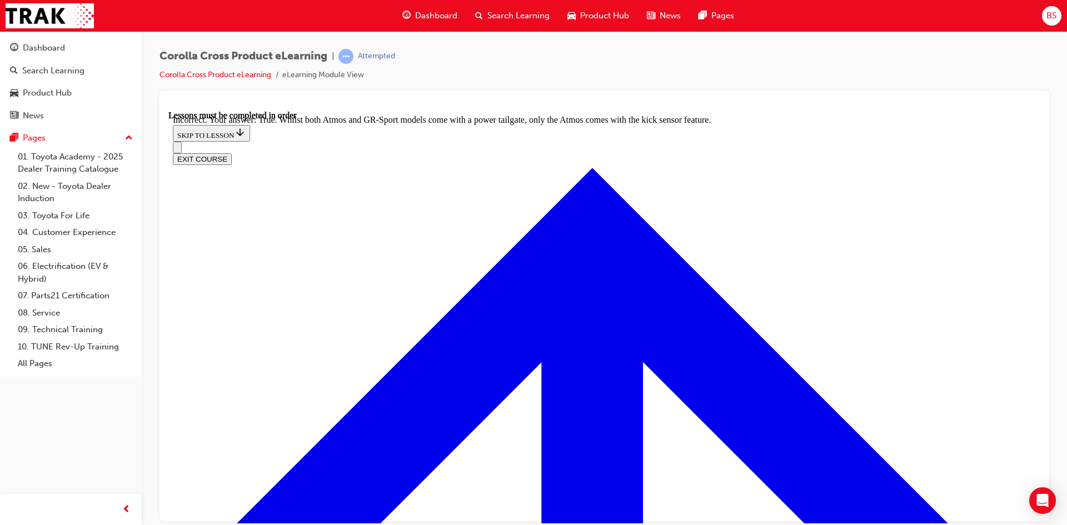
radio input "true"
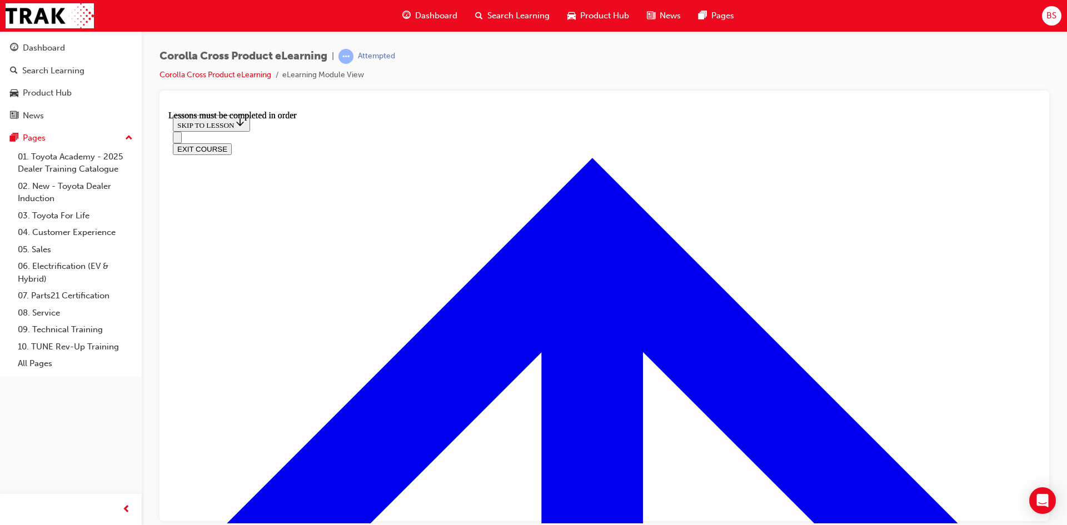
scroll to position [1094, 0]
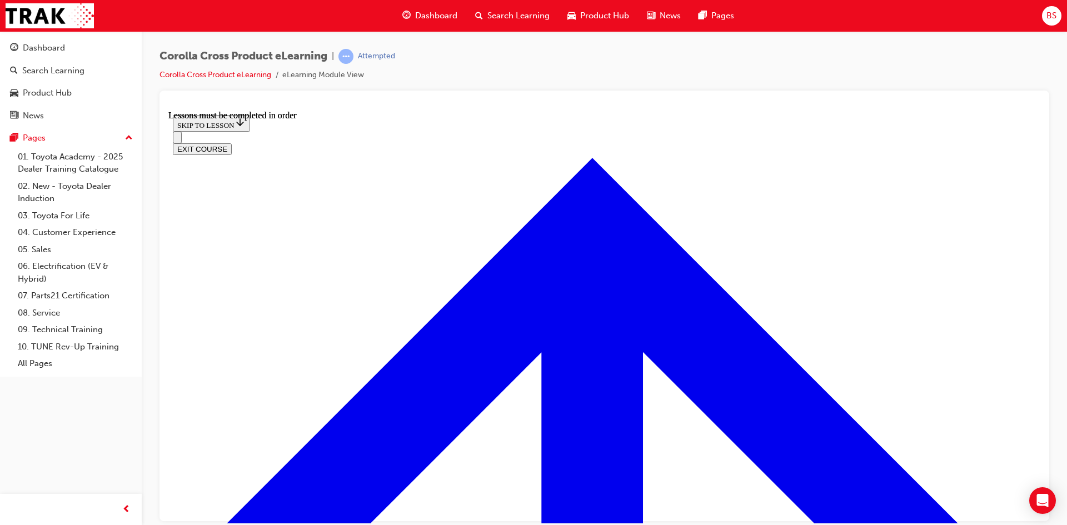
scroll to position [148, 0]
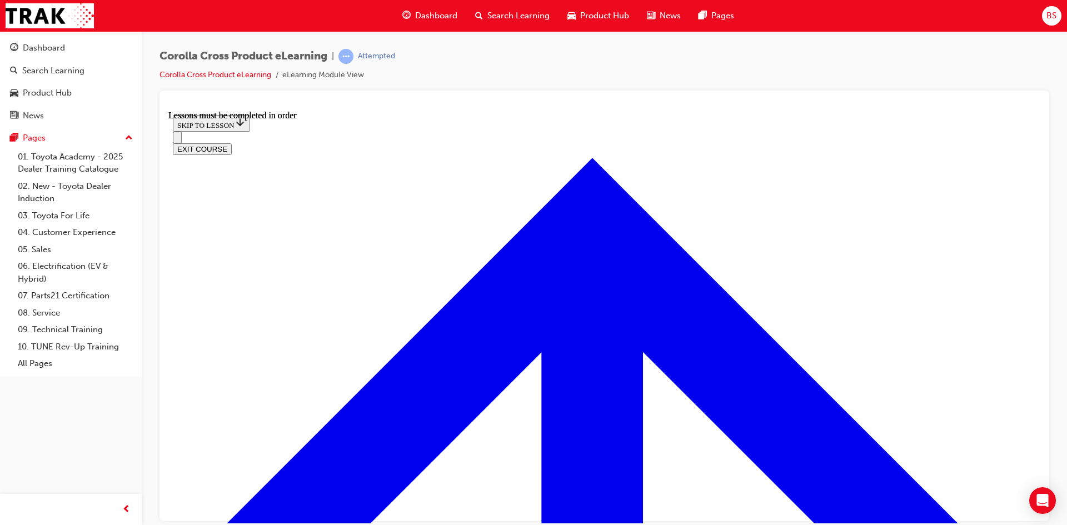
scroll to position [1929, 0]
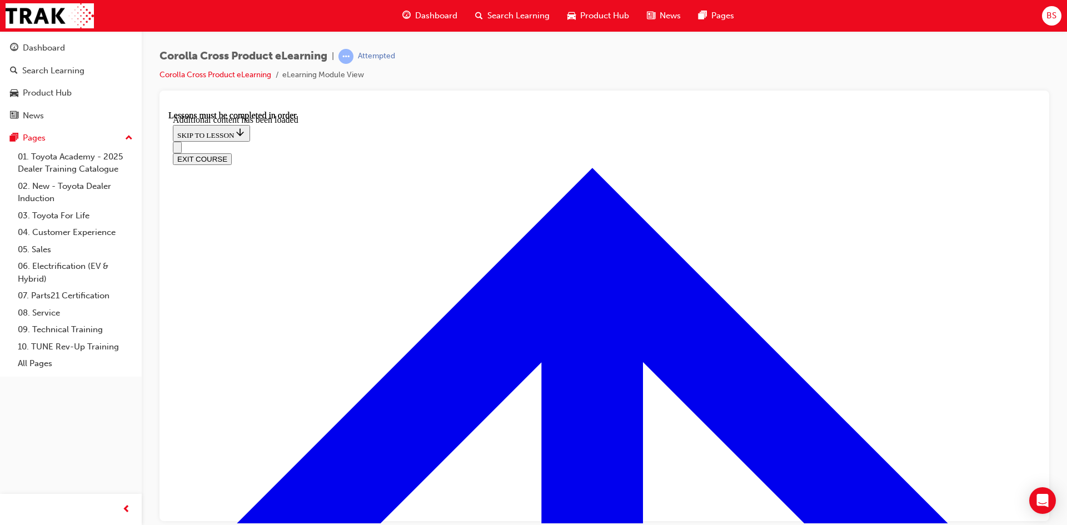
checkbox input "true"
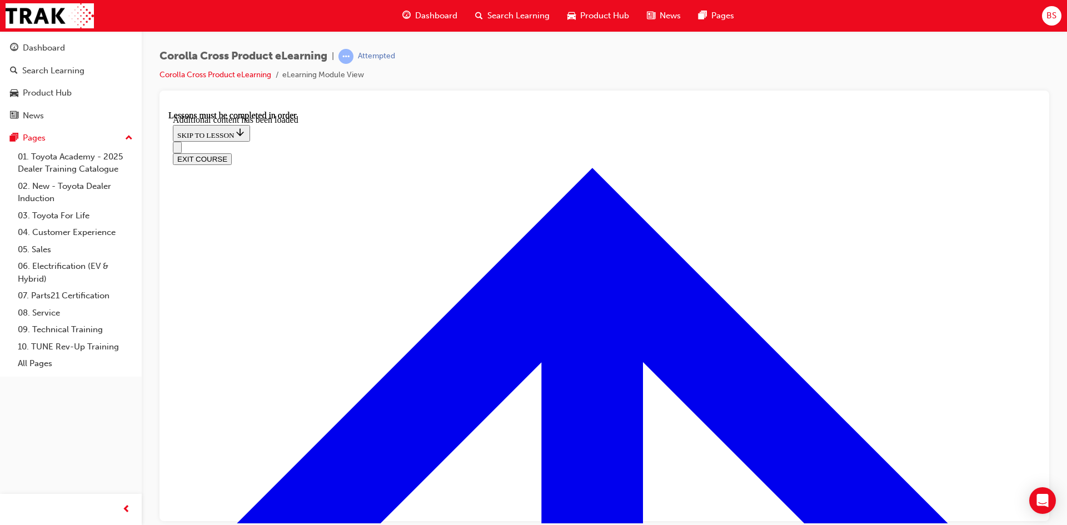
checkbox input "true"
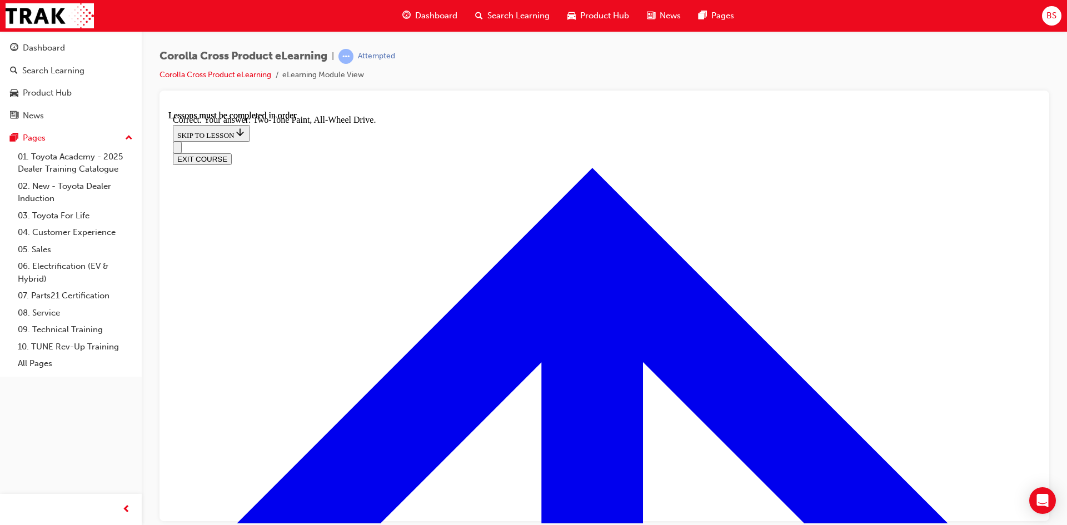
radio input "true"
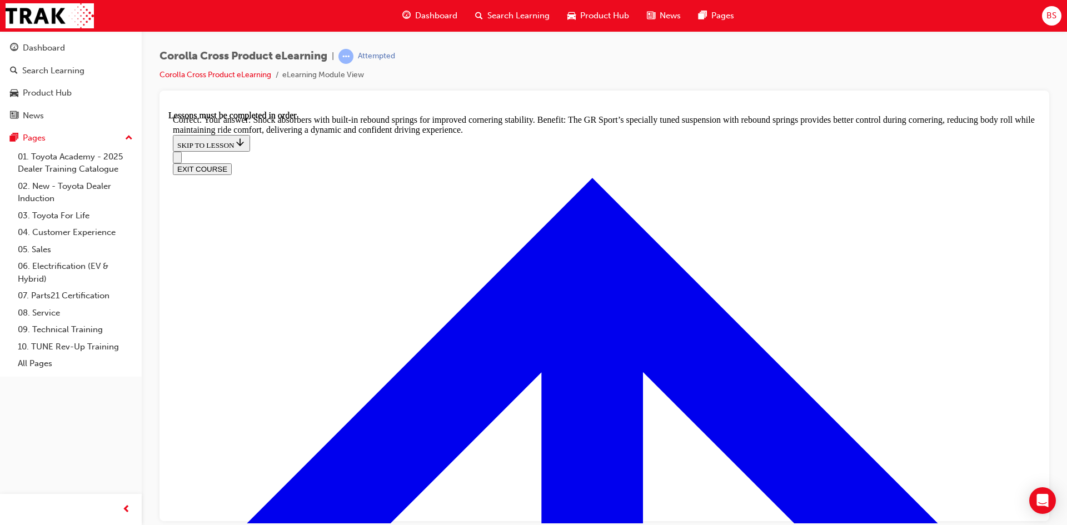
scroll to position [3529, 0]
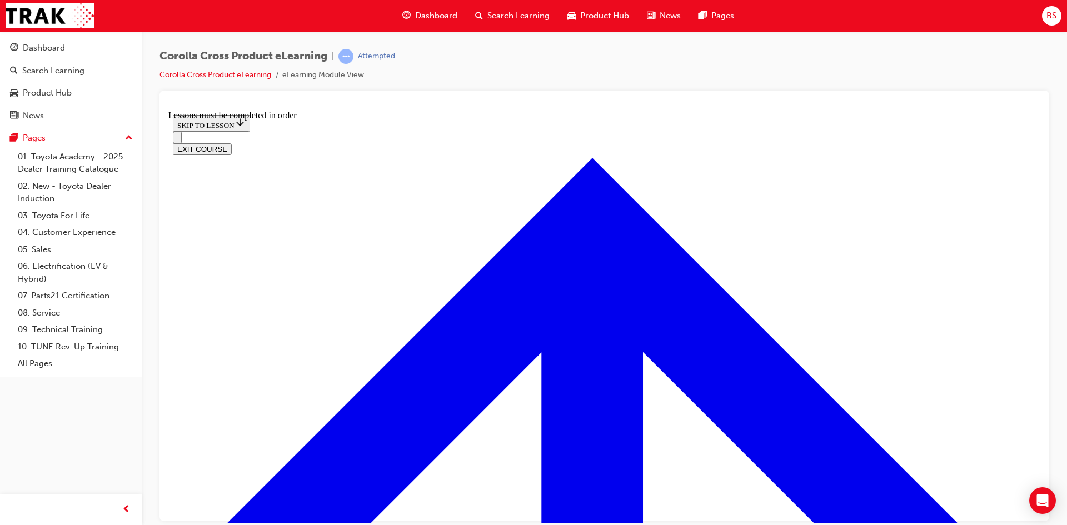
scroll to position [1150, 0]
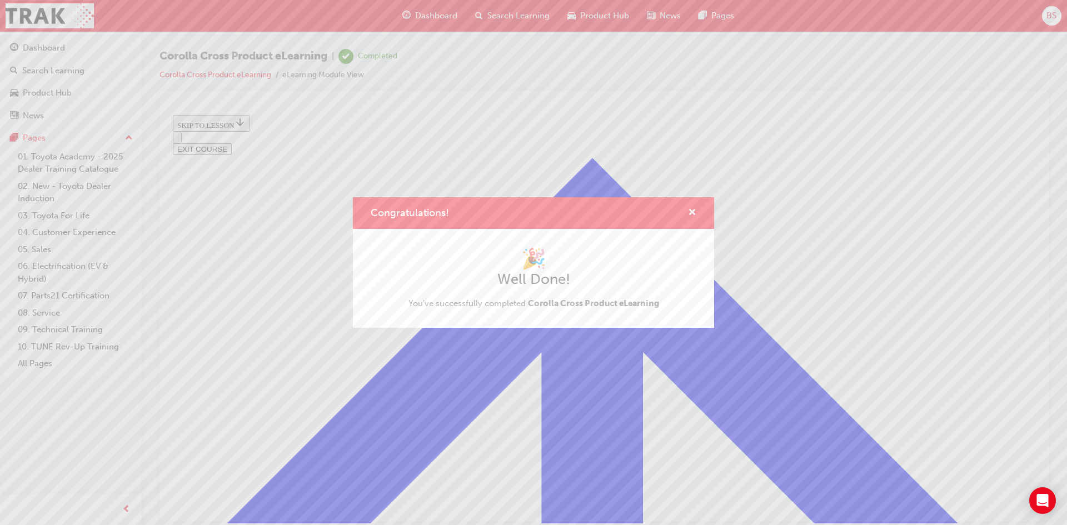
scroll to position [440, 0]
click at [690, 211] on span "cross-icon" at bounding box center [692, 213] width 8 height 10
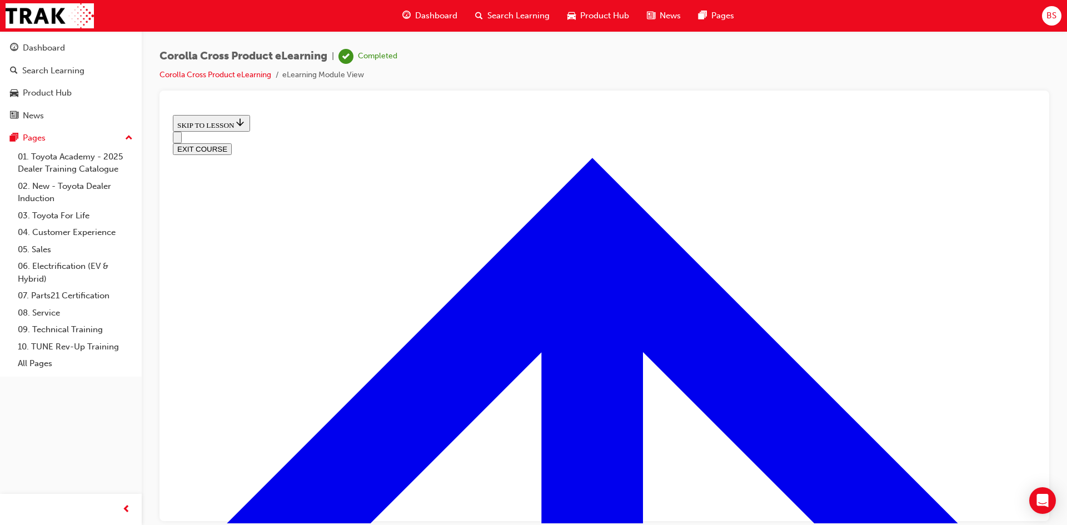
click at [232, 143] on button "EXIT COURSE" at bounding box center [202, 149] width 59 height 12
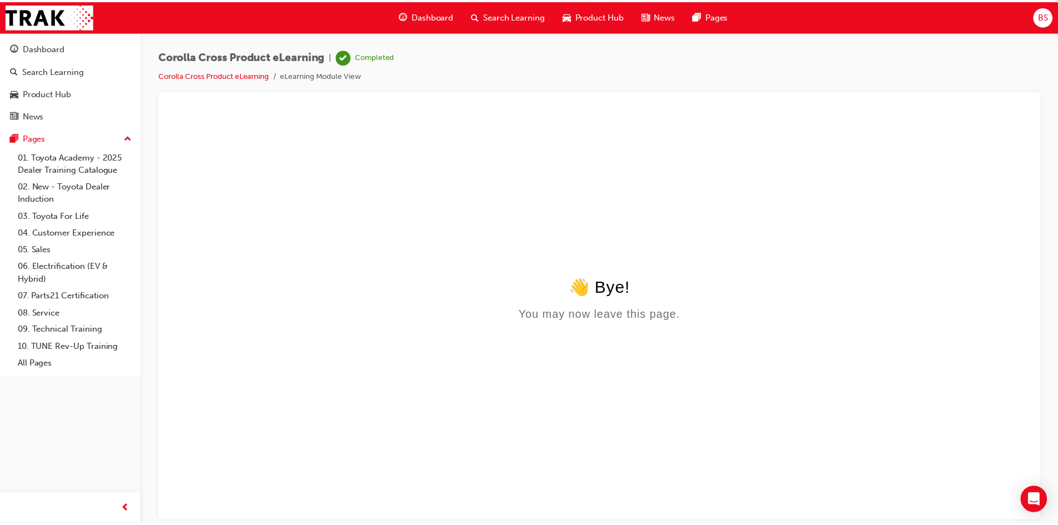
scroll to position [0, 0]
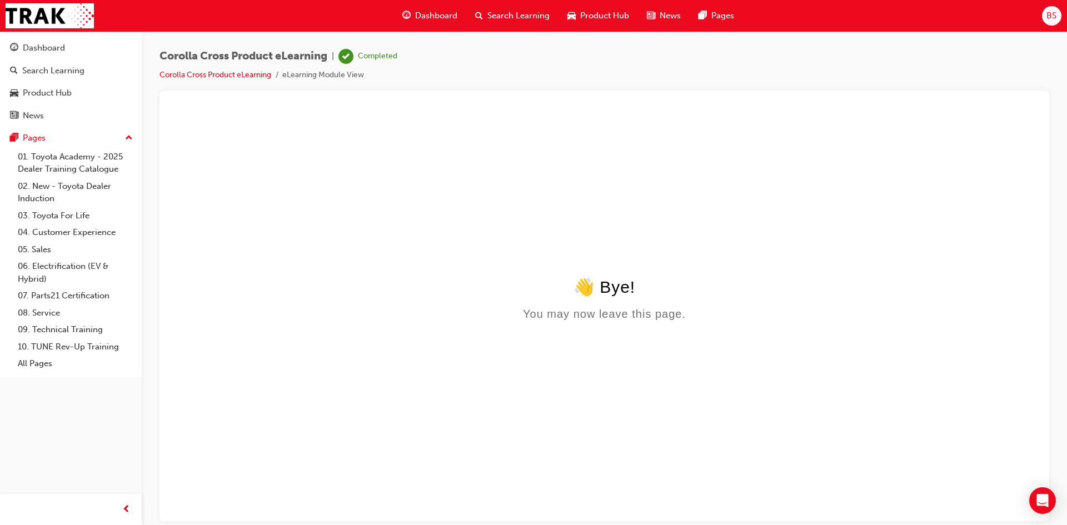
click at [447, 16] on span "Dashboard" at bounding box center [436, 15] width 42 height 13
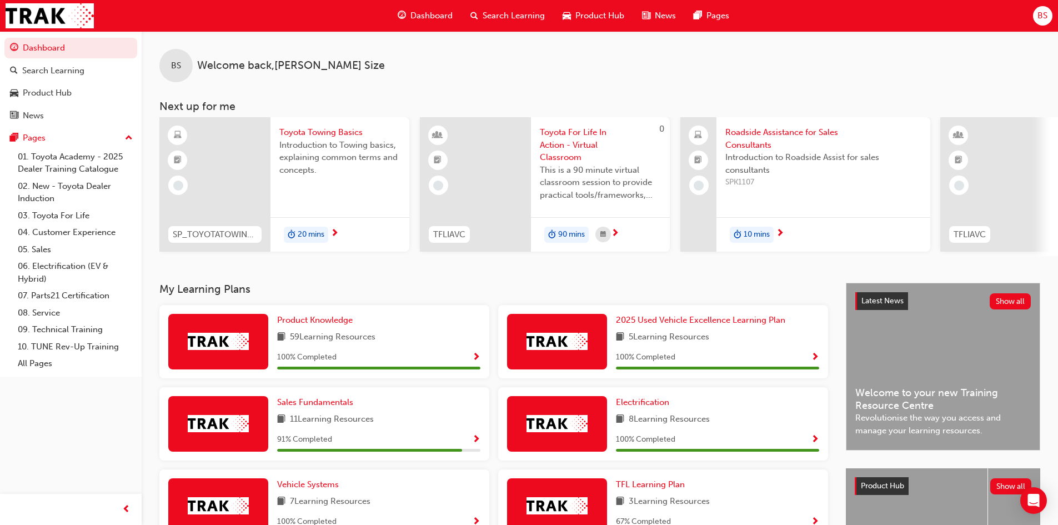
click at [449, 14] on span "Dashboard" at bounding box center [432, 15] width 42 height 13
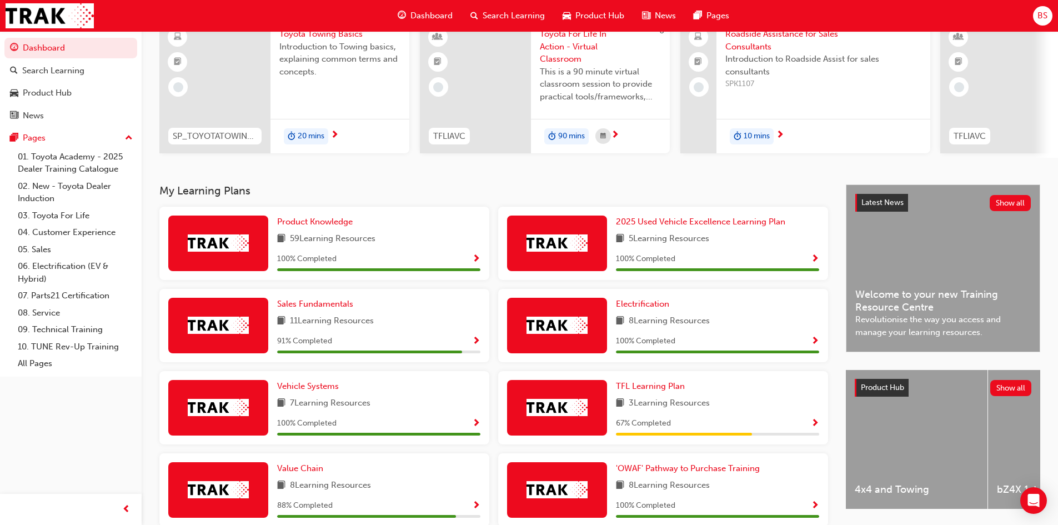
scroll to position [111, 0]
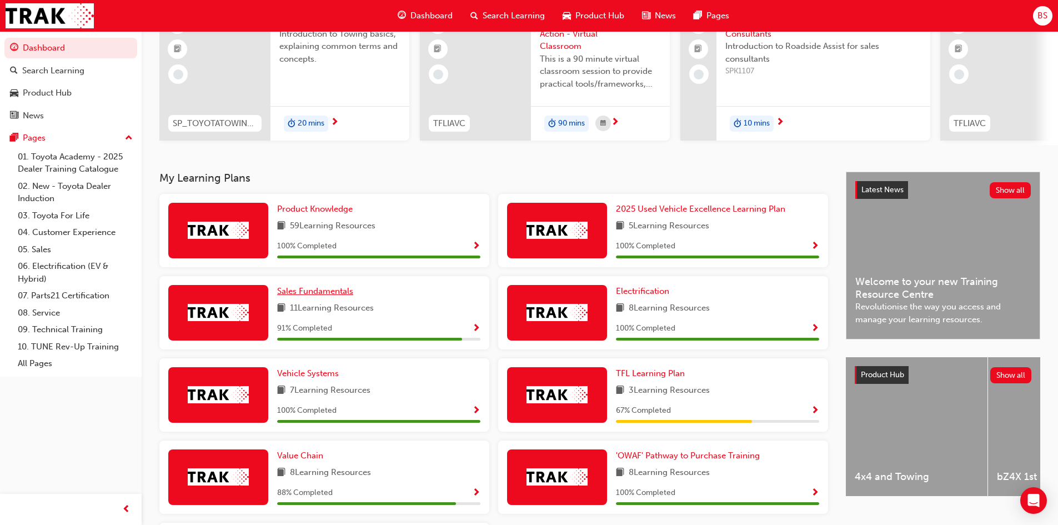
click at [319, 294] on span "Sales Fundamentals" at bounding box center [315, 291] width 76 height 10
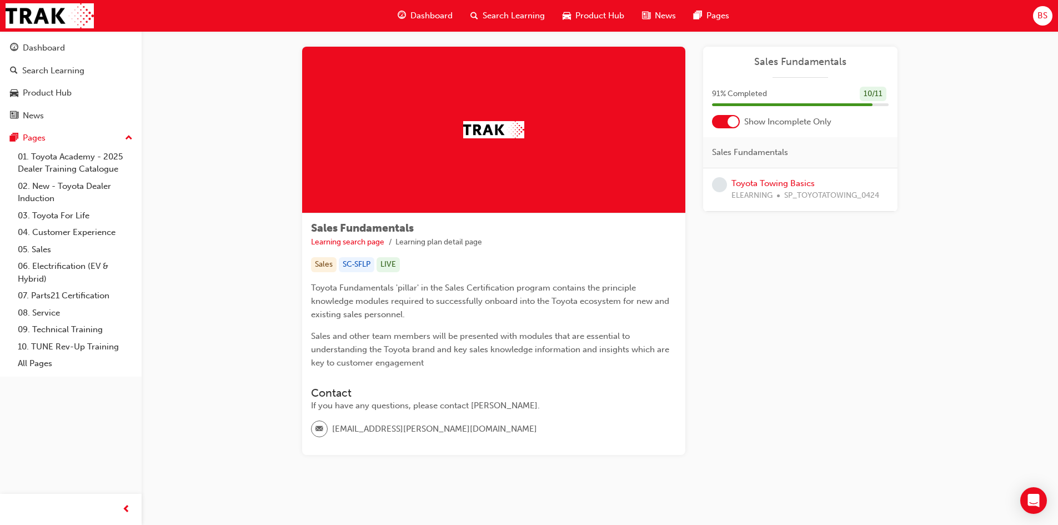
scroll to position [22, 0]
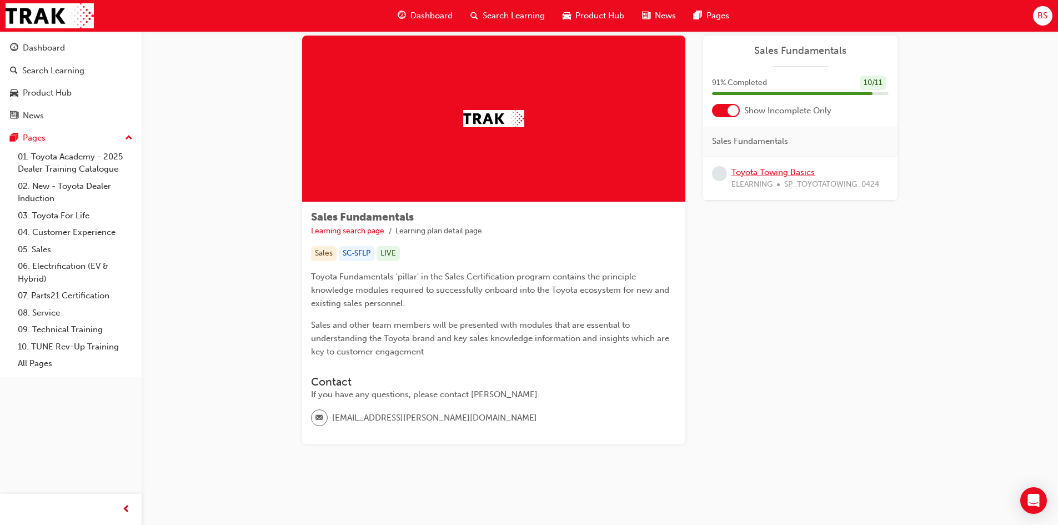
click at [774, 169] on link "Toyota Towing Basics" at bounding box center [773, 172] width 83 height 10
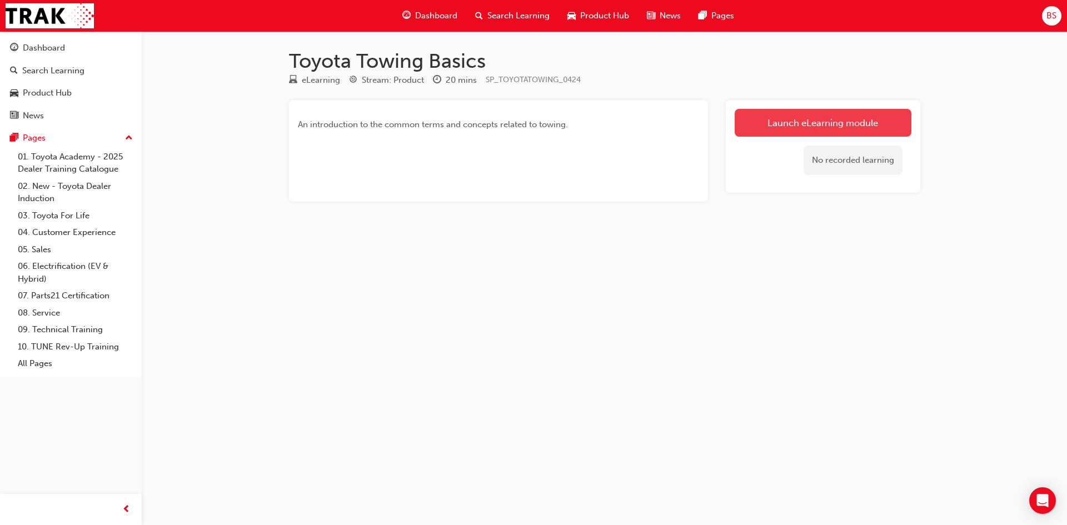
click at [815, 122] on link "Launch eLearning module" at bounding box center [822, 123] width 177 height 28
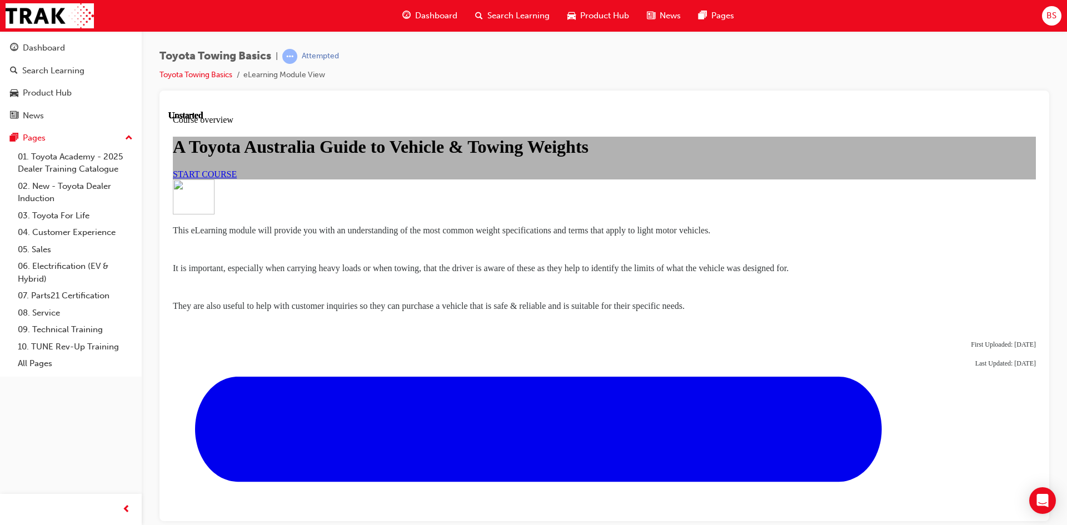
click at [237, 178] on span "START COURSE" at bounding box center [205, 173] width 64 height 9
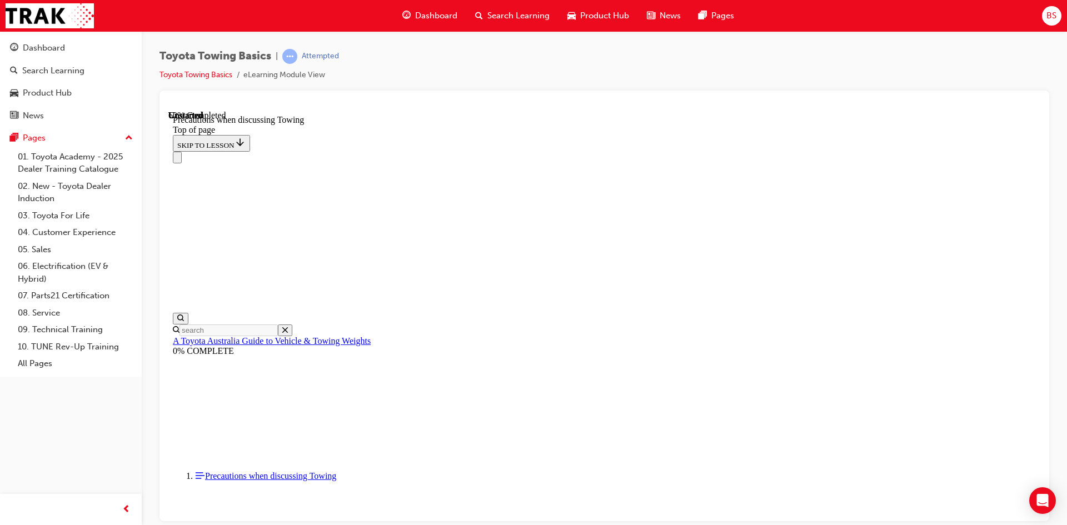
scroll to position [757, 0]
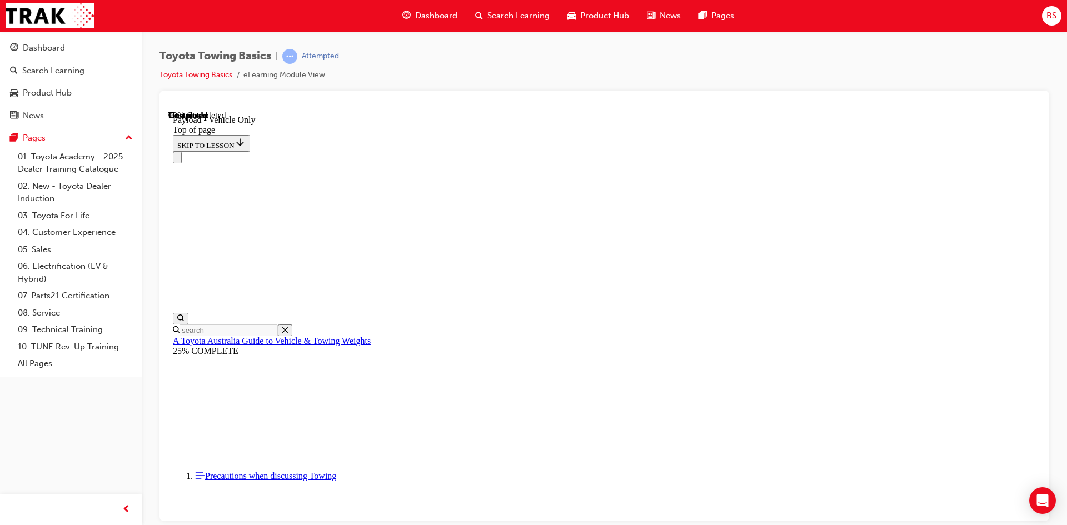
scroll to position [1508, 0]
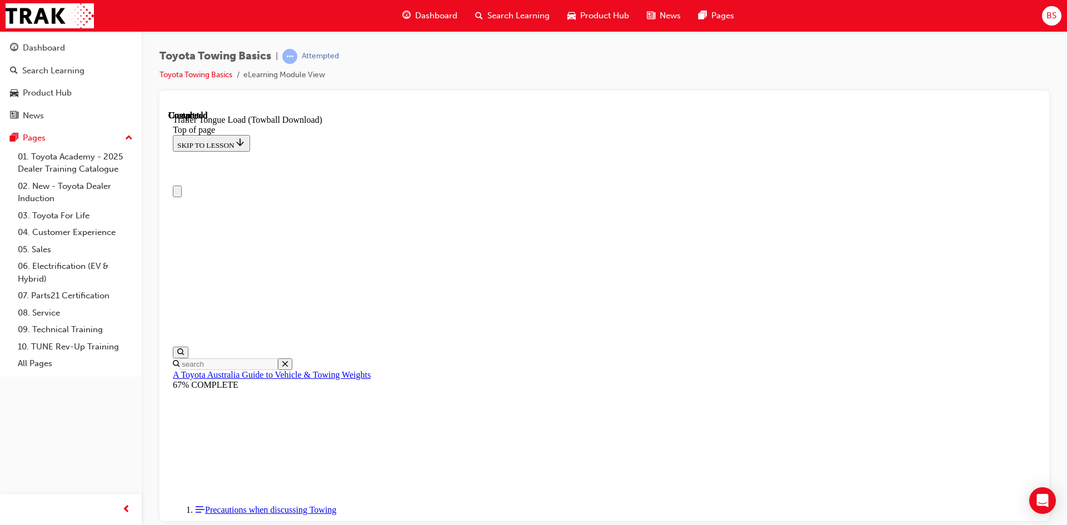
scroll to position [0, 0]
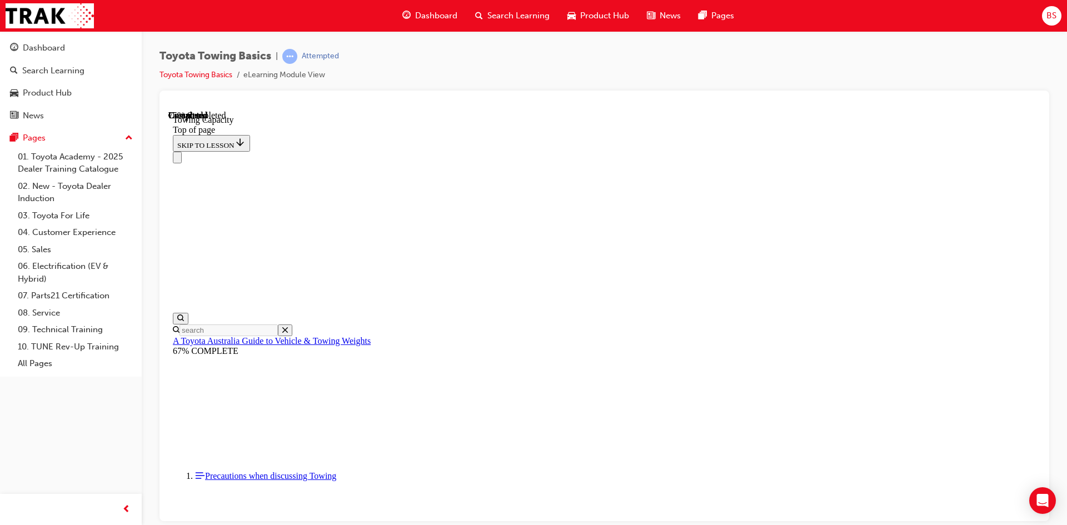
scroll to position [34, 0]
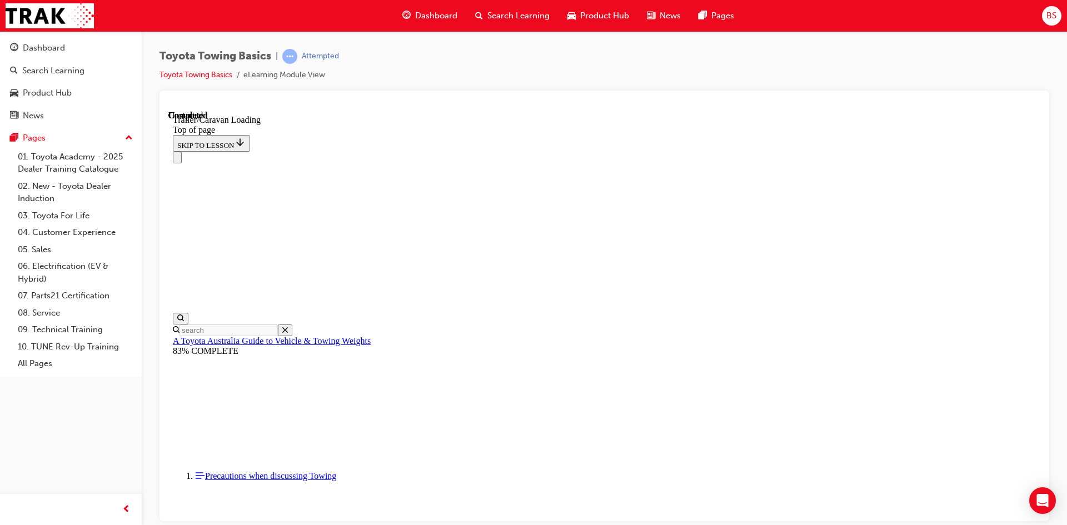
scroll to position [1575, 0]
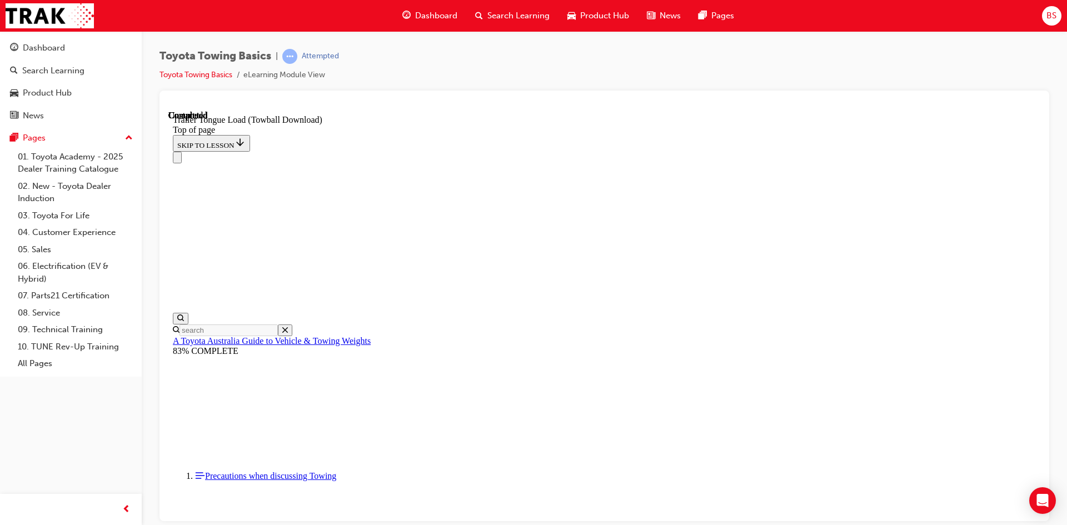
drag, startPoint x: 394, startPoint y: 11974, endPoint x: 484, endPoint y: 11973, distance: 90.6
drag, startPoint x: 406, startPoint y: 11763, endPoint x: 398, endPoint y: 11781, distance: 20.1
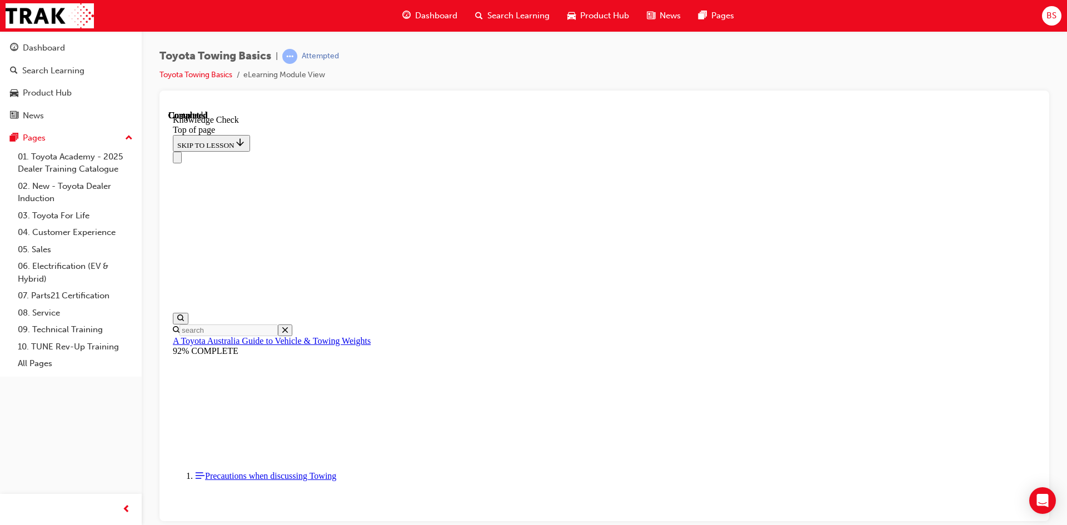
drag, startPoint x: 584, startPoint y: 11994, endPoint x: 555, endPoint y: 11989, distance: 29.9
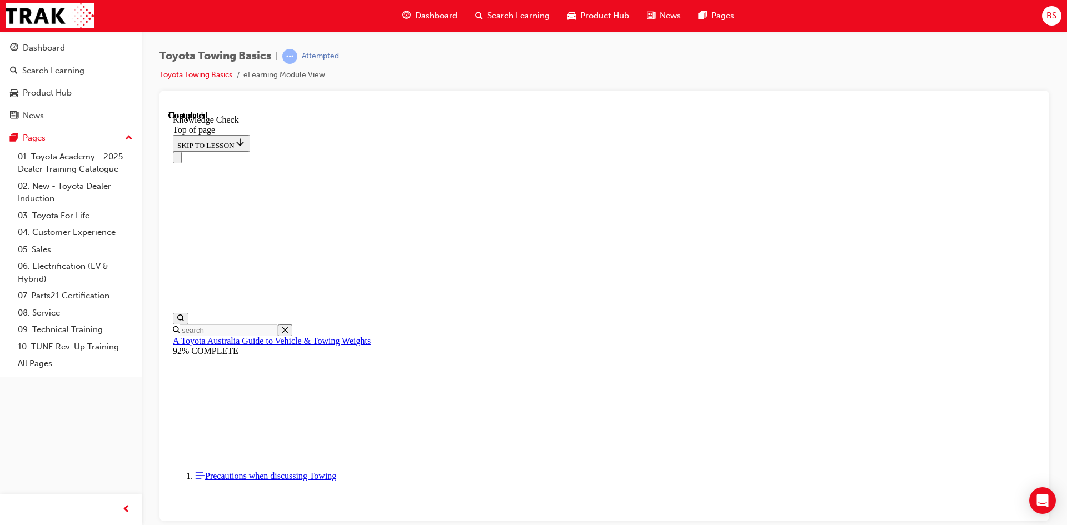
drag, startPoint x: 535, startPoint y: 11961, endPoint x: 519, endPoint y: 11982, distance: 25.8
drag, startPoint x: 554, startPoint y: 11815, endPoint x: 593, endPoint y: 11838, distance: 45.3
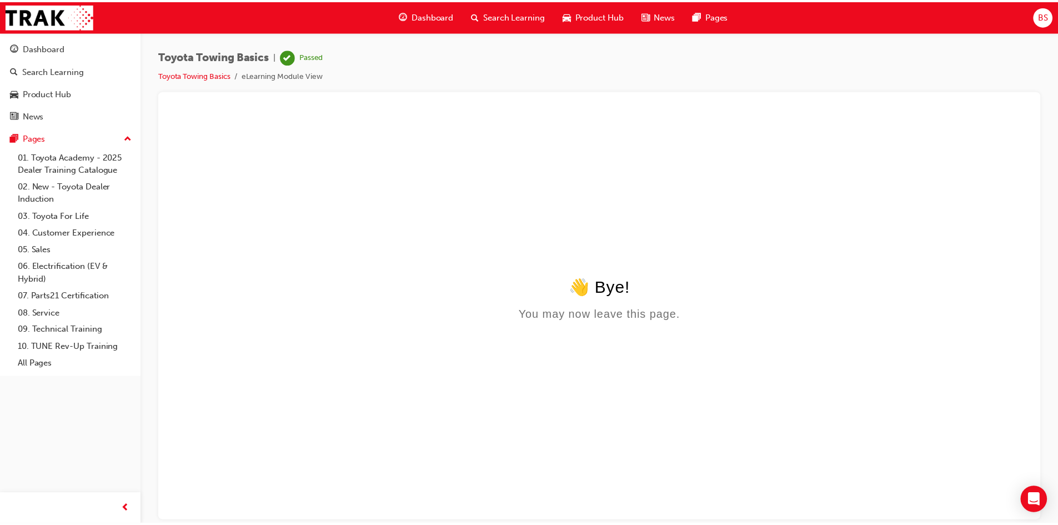
scroll to position [0, 0]
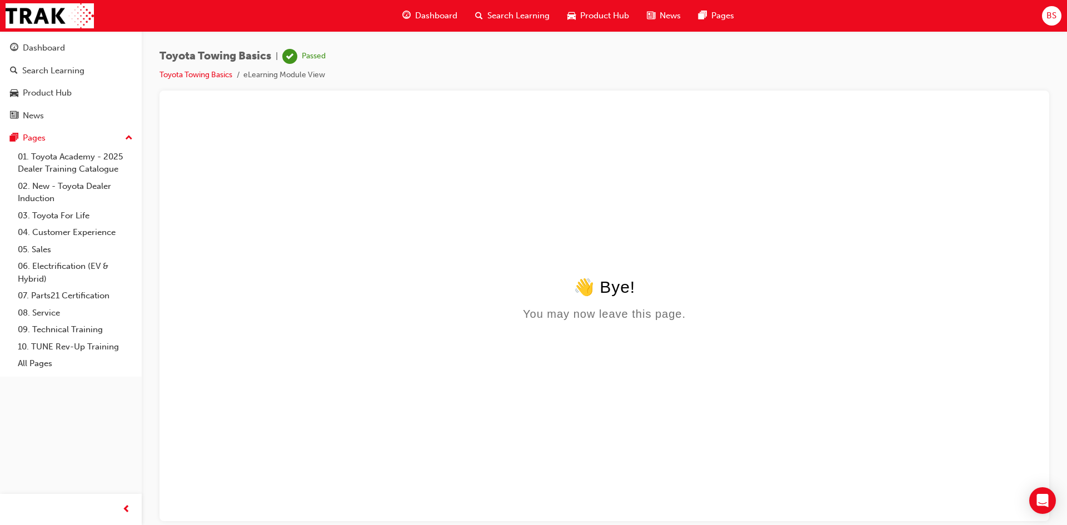
click at [434, 14] on span "Dashboard" at bounding box center [436, 15] width 42 height 13
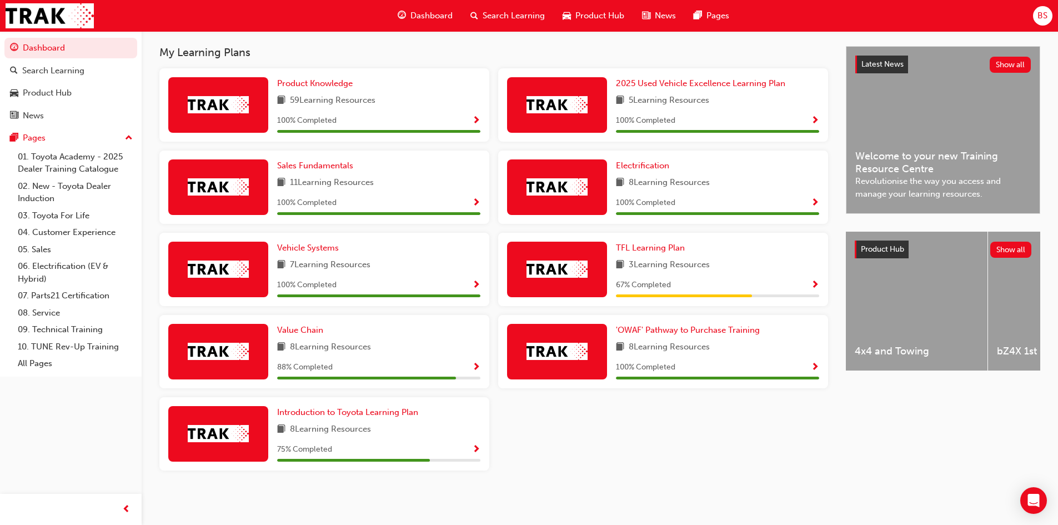
scroll to position [241, 0]
click at [357, 409] on span "Introduction to Toyota Learning Plan" at bounding box center [347, 412] width 141 height 10
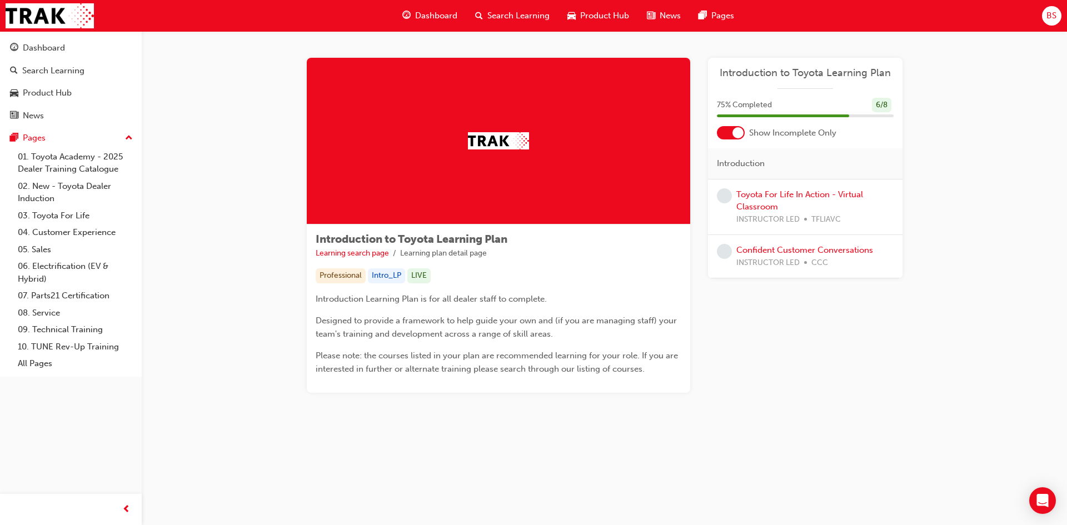
click at [429, 13] on span "Dashboard" at bounding box center [436, 15] width 42 height 13
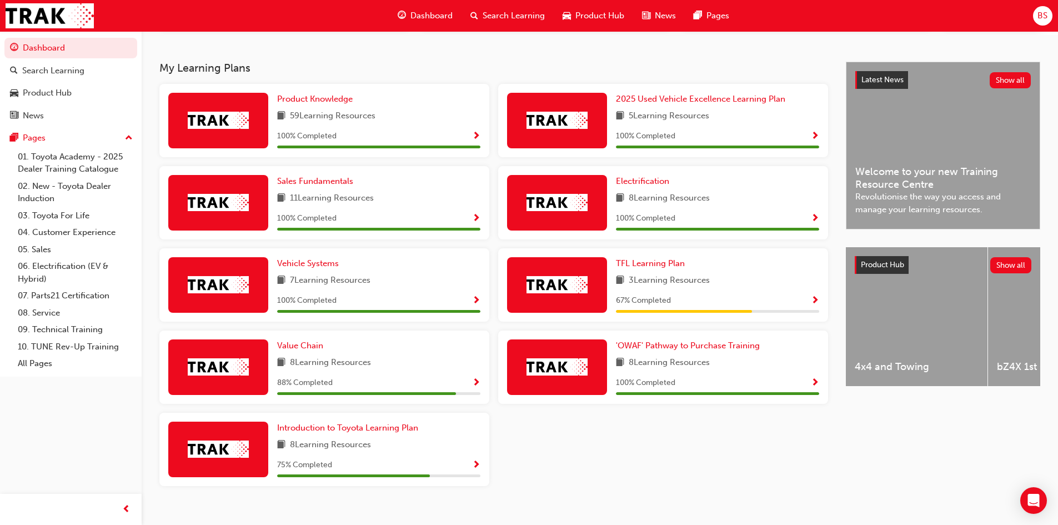
scroll to position [241, 0]
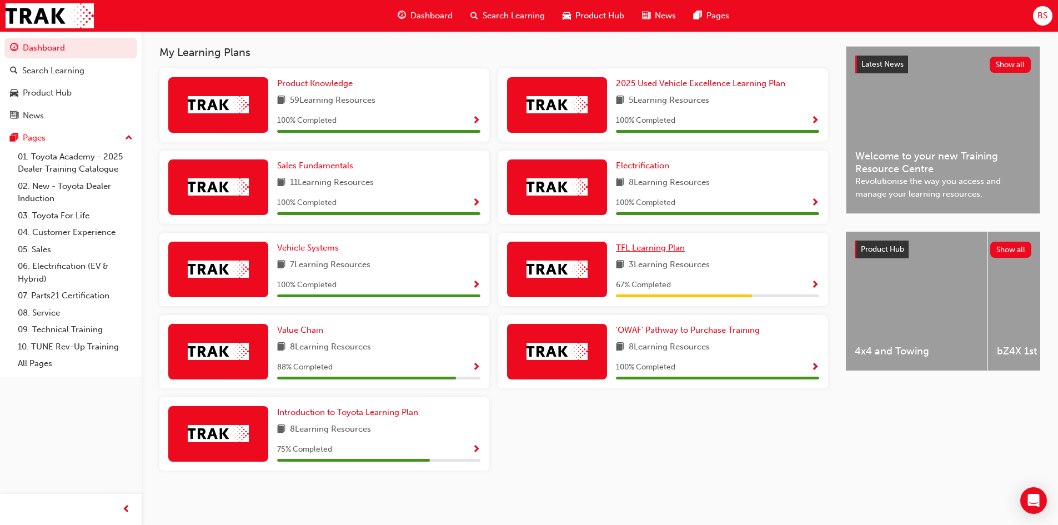
click at [660, 247] on span "TFL Learning Plan" at bounding box center [650, 248] width 69 height 10
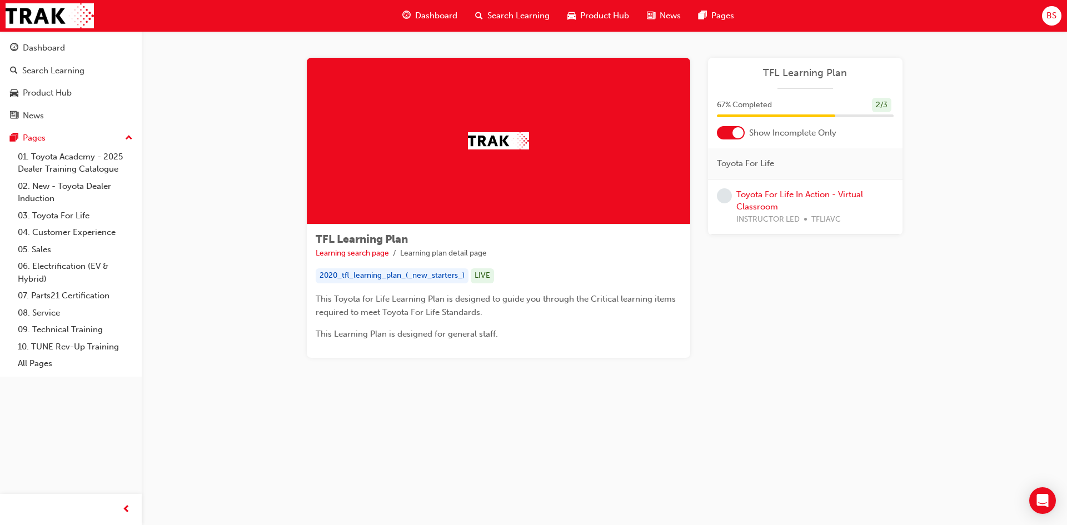
click at [431, 19] on span "Dashboard" at bounding box center [436, 15] width 42 height 13
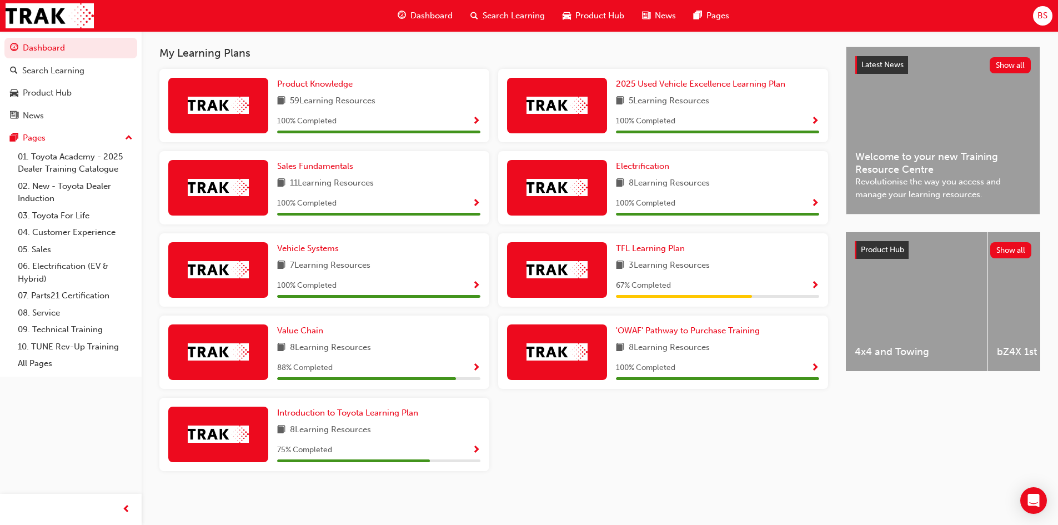
scroll to position [241, 0]
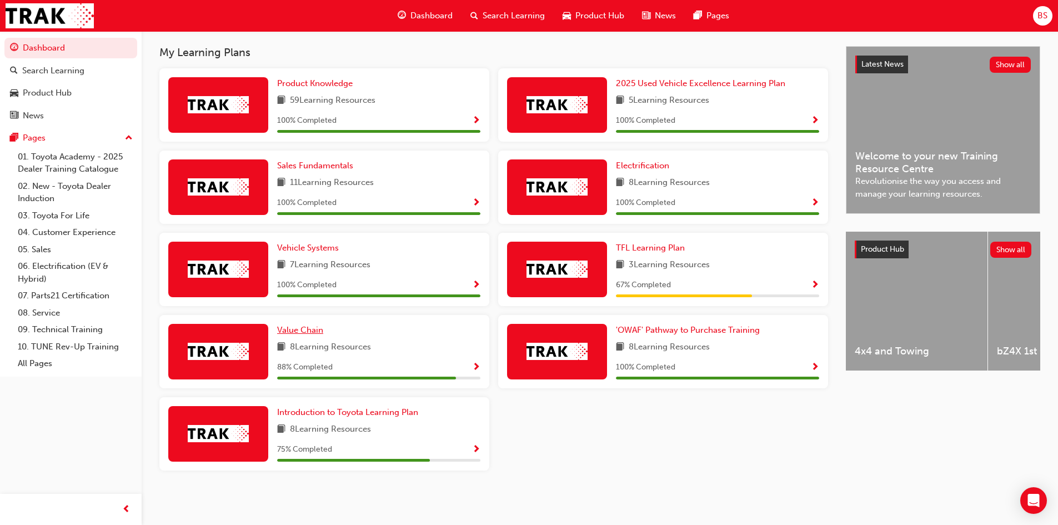
click at [311, 331] on span "Value Chain" at bounding box center [300, 330] width 46 height 10
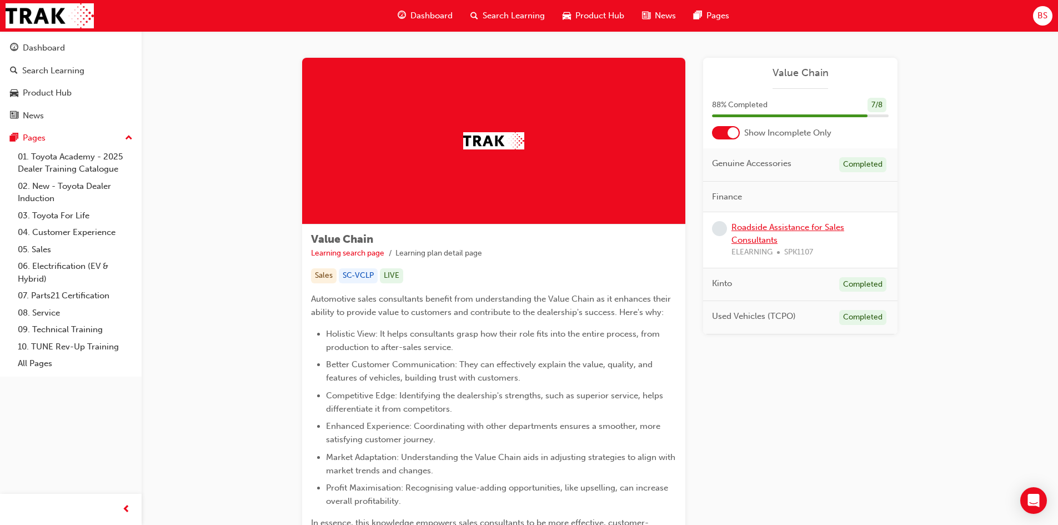
click at [778, 230] on link "Roadside Assistance for Sales Consultants" at bounding box center [788, 233] width 113 height 23
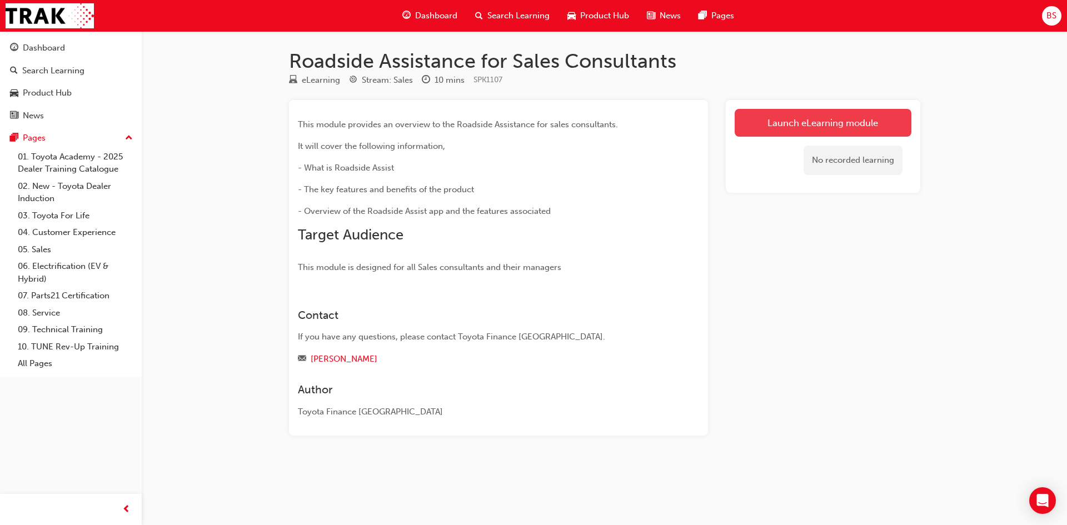
click at [825, 119] on link "Launch eLearning module" at bounding box center [822, 123] width 177 height 28
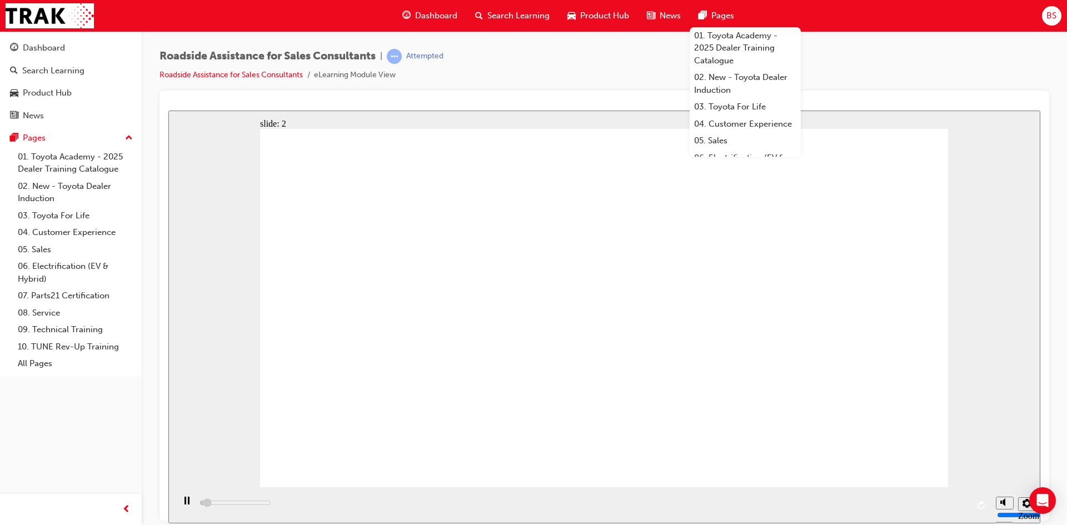
click at [849, 73] on div "Roadside Assistance for Sales Consultants | Attempted Roadside Assistance for S…" at bounding box center [603, 70] width 889 height 42
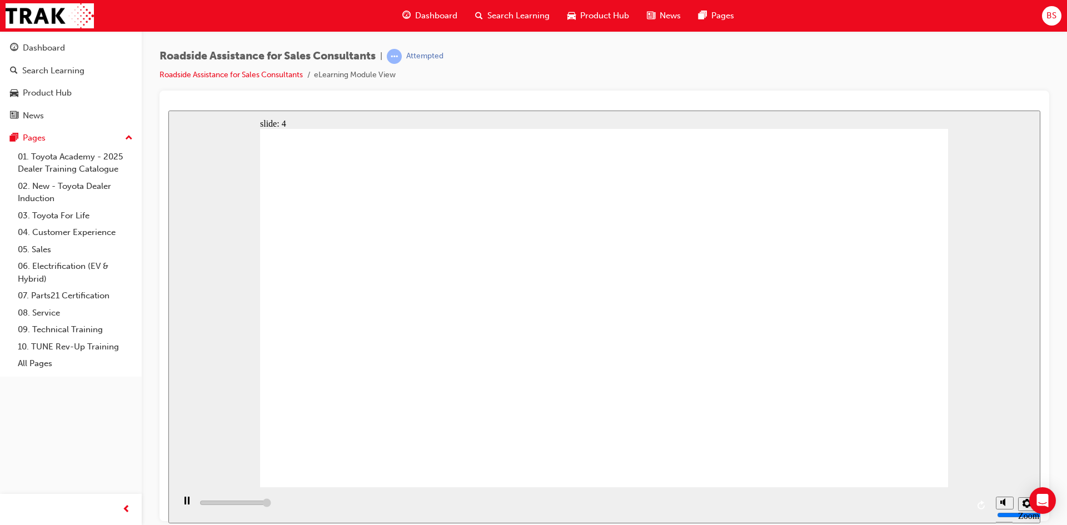
type input "14200"
